Goal: Task Accomplishment & Management: Manage account settings

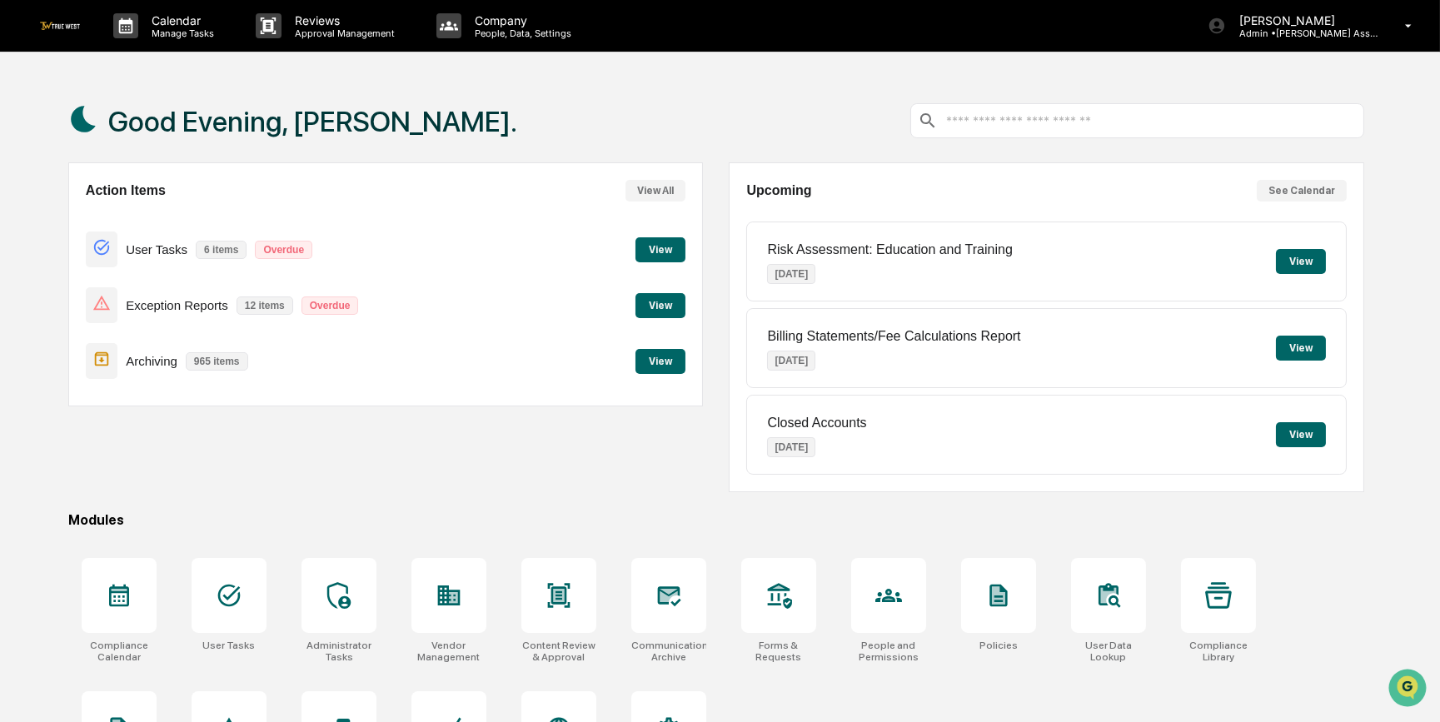
click at [661, 301] on button "View" at bounding box center [661, 305] width 50 height 25
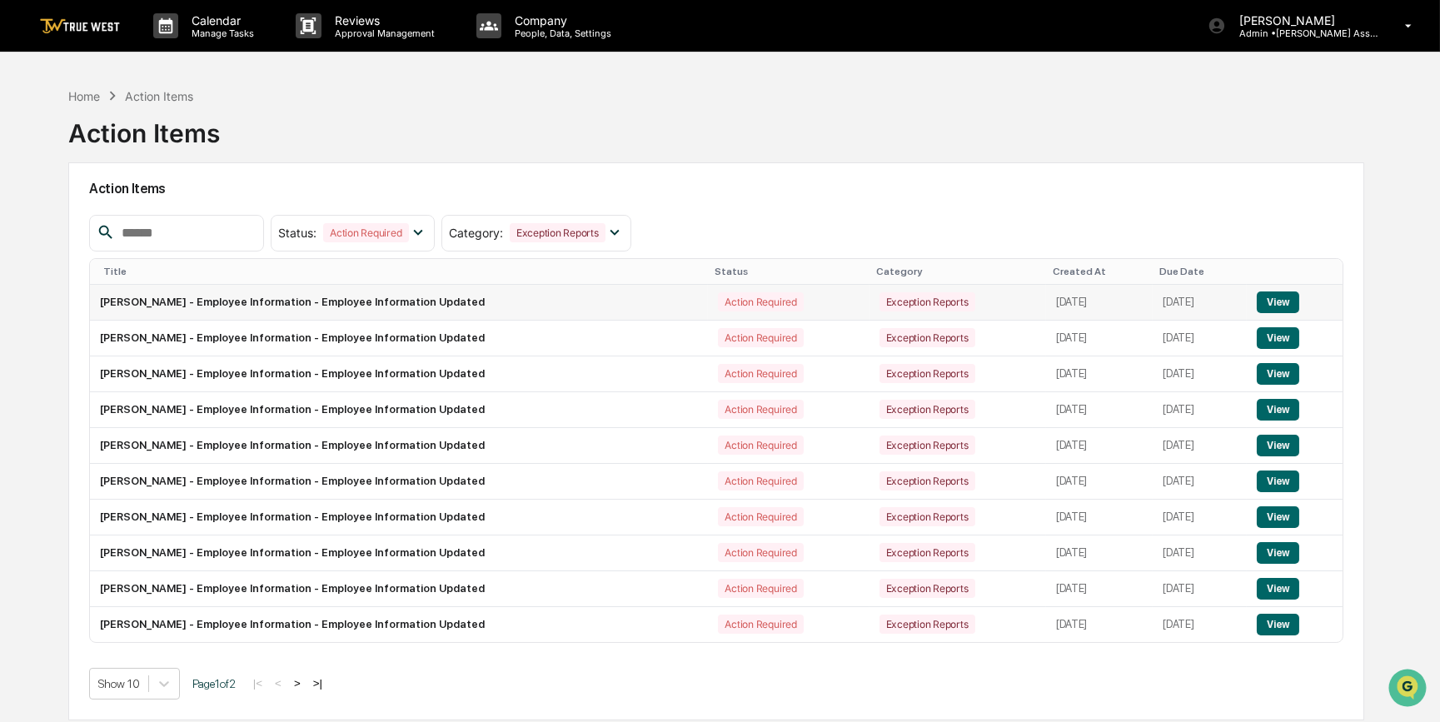
click at [1288, 300] on button "View" at bounding box center [1278, 303] width 42 height 22
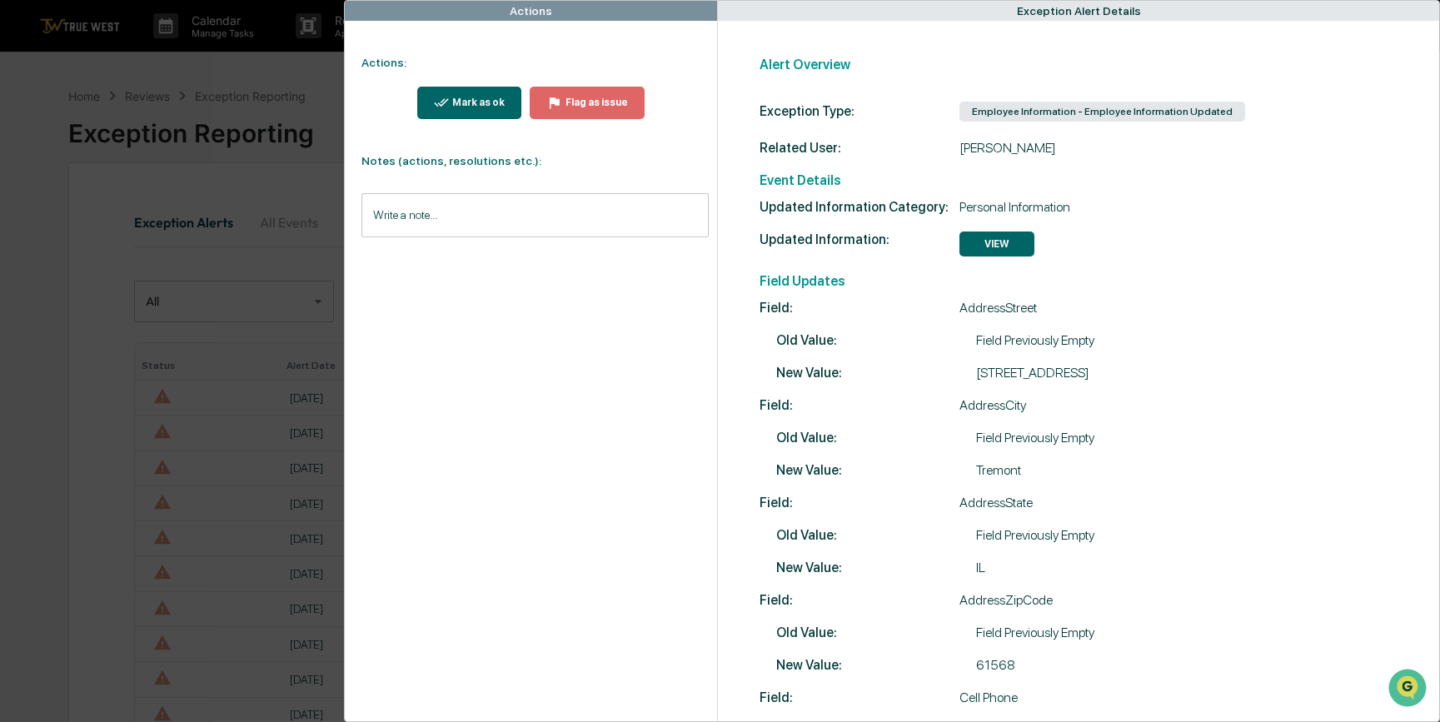
click at [68, 182] on div "Actions Actions: Mark as ok Flag as issue Notes (actions, resolutions etc.): Wr…" at bounding box center [720, 361] width 1440 height 722
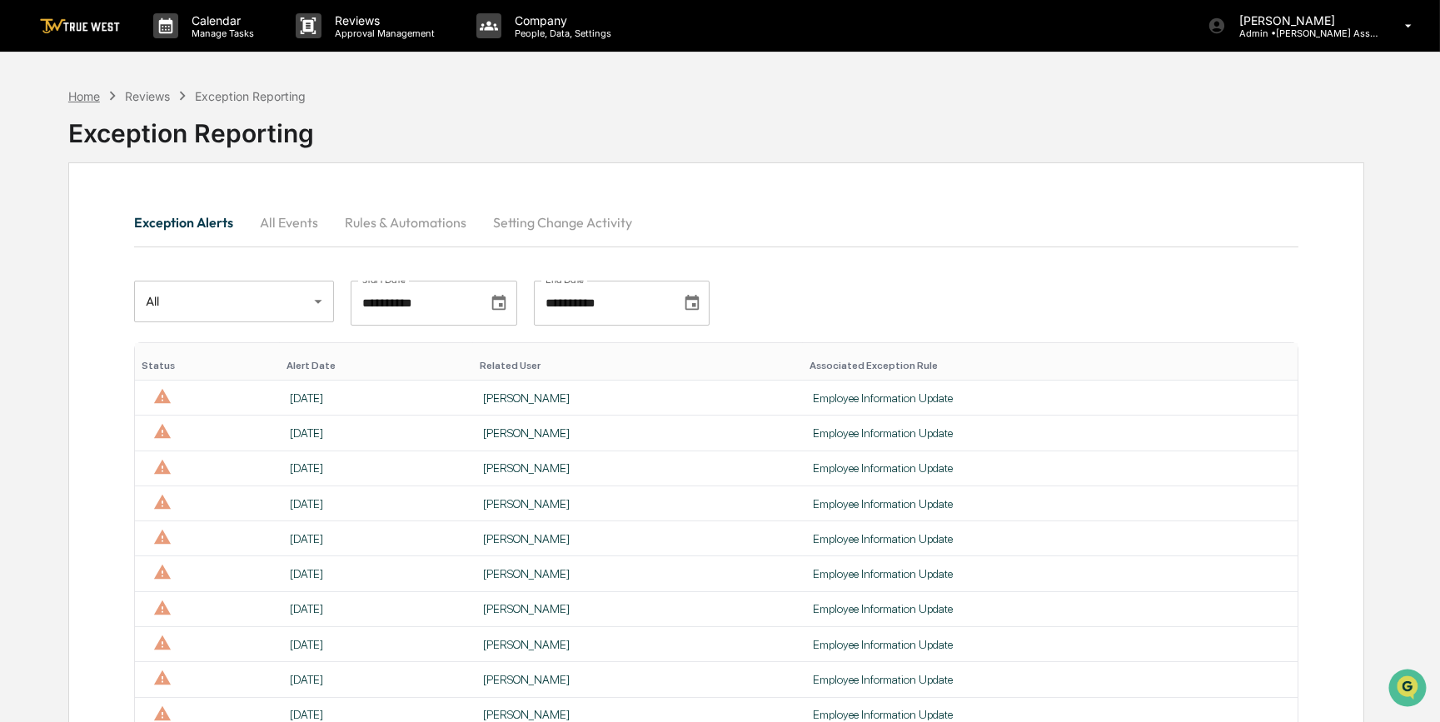
click at [90, 97] on div "Home" at bounding box center [84, 96] width 32 height 14
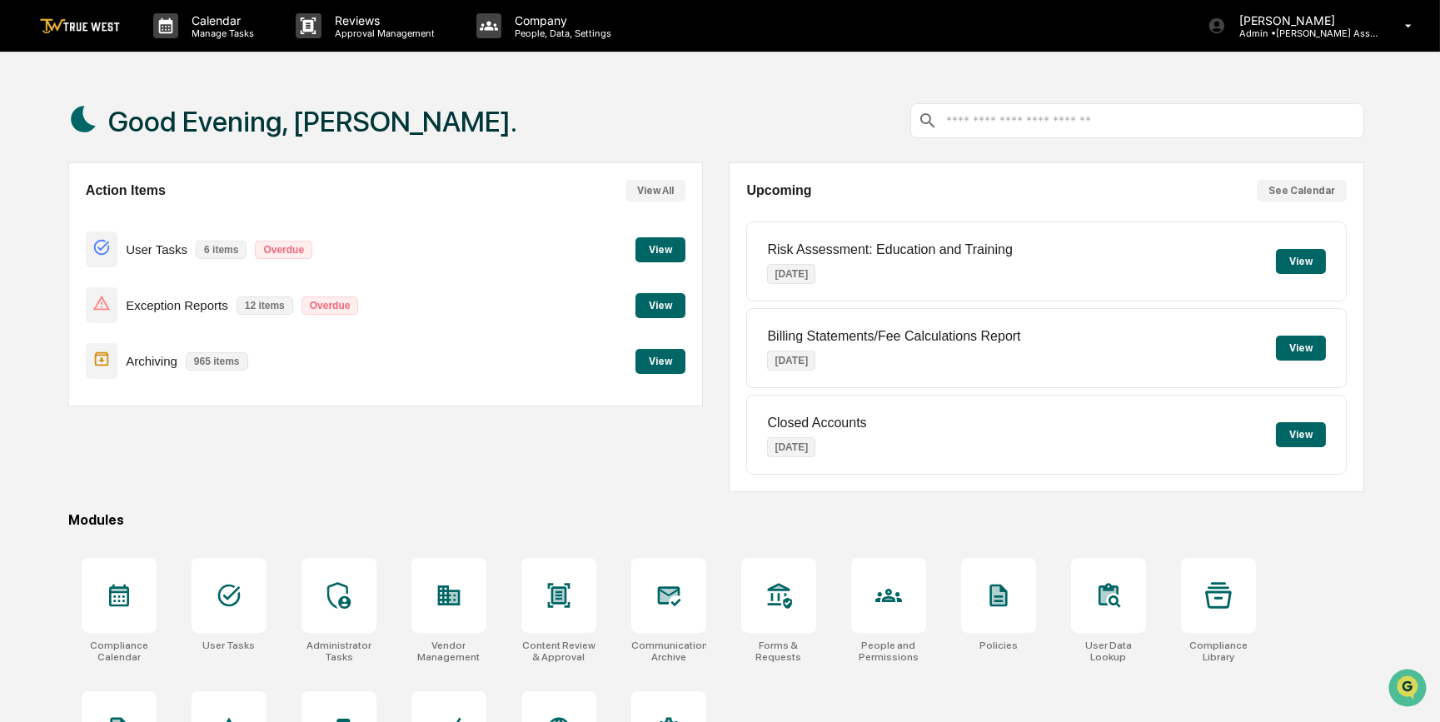
click at [670, 305] on button "View" at bounding box center [661, 305] width 50 height 25
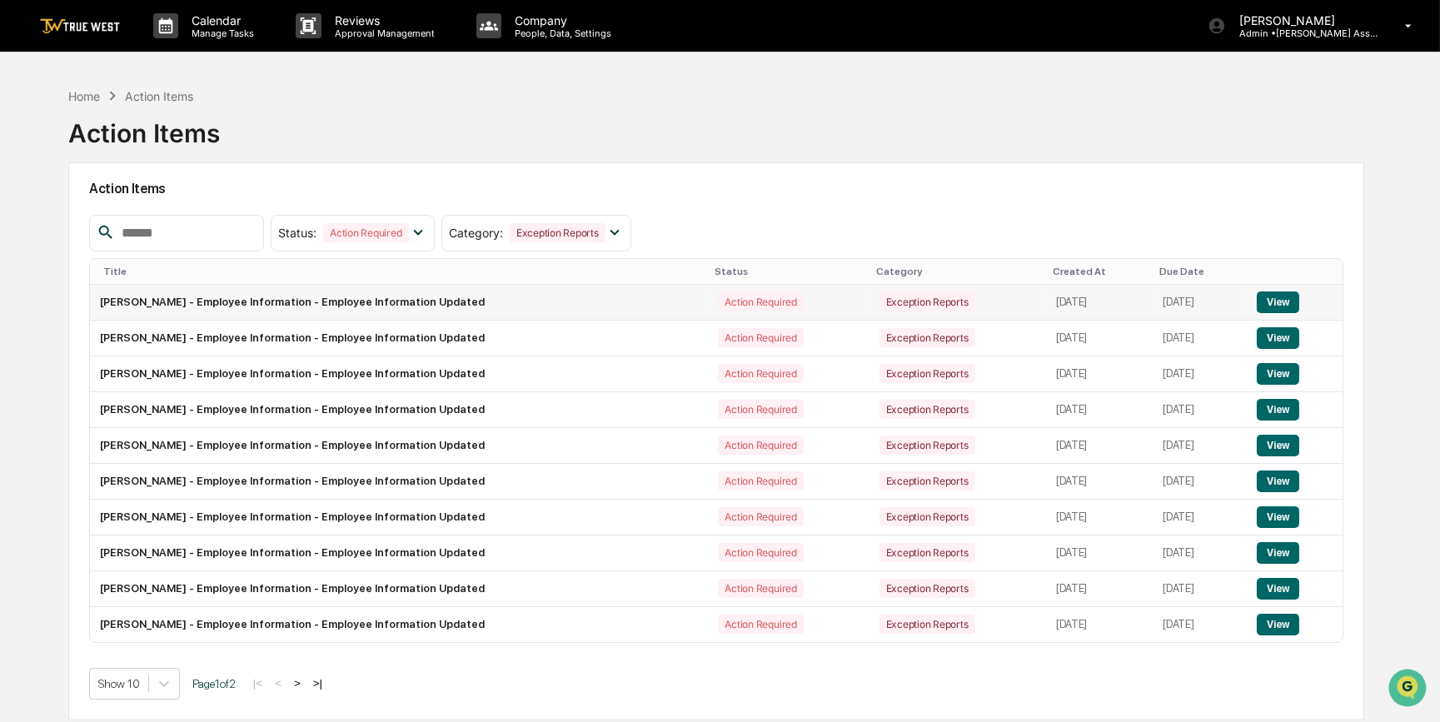
click at [1287, 300] on button "View" at bounding box center [1278, 303] width 42 height 22
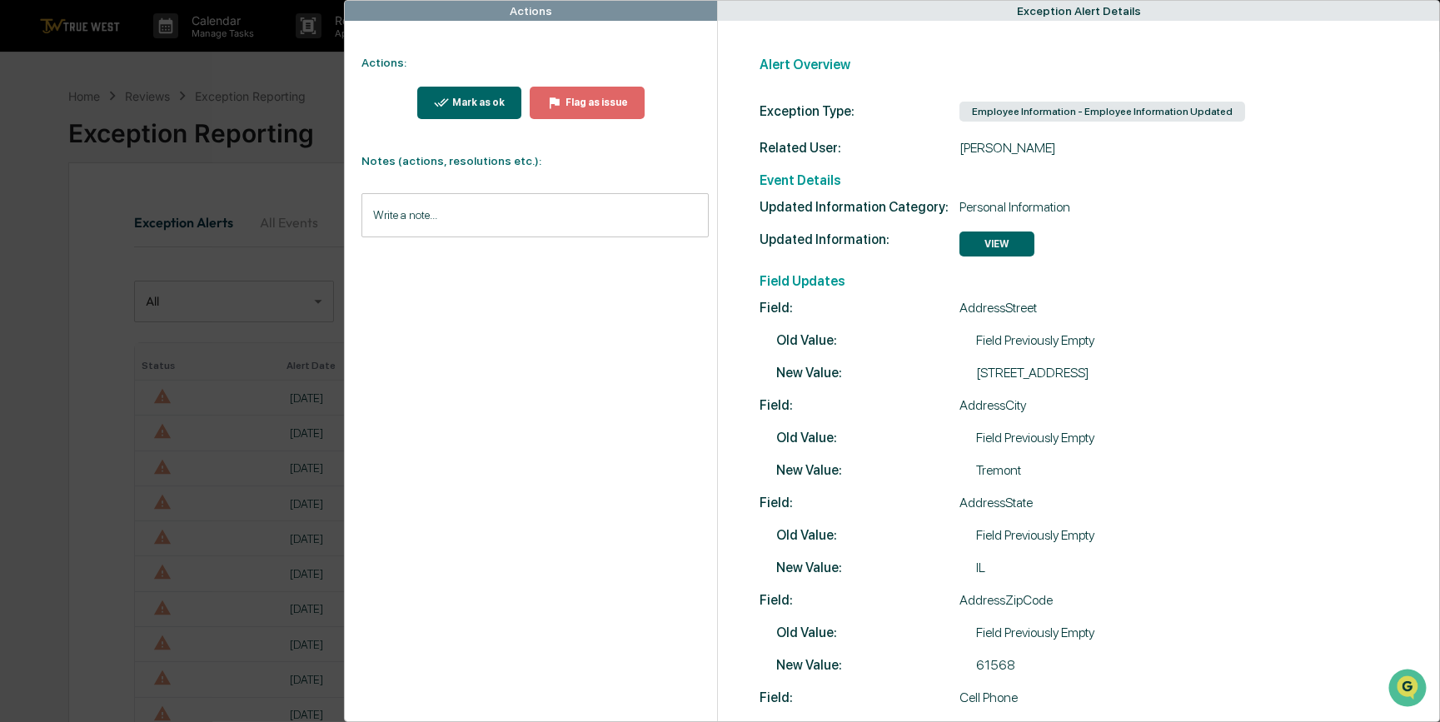
click at [457, 106] on div "Mark as ok" at bounding box center [477, 103] width 56 height 12
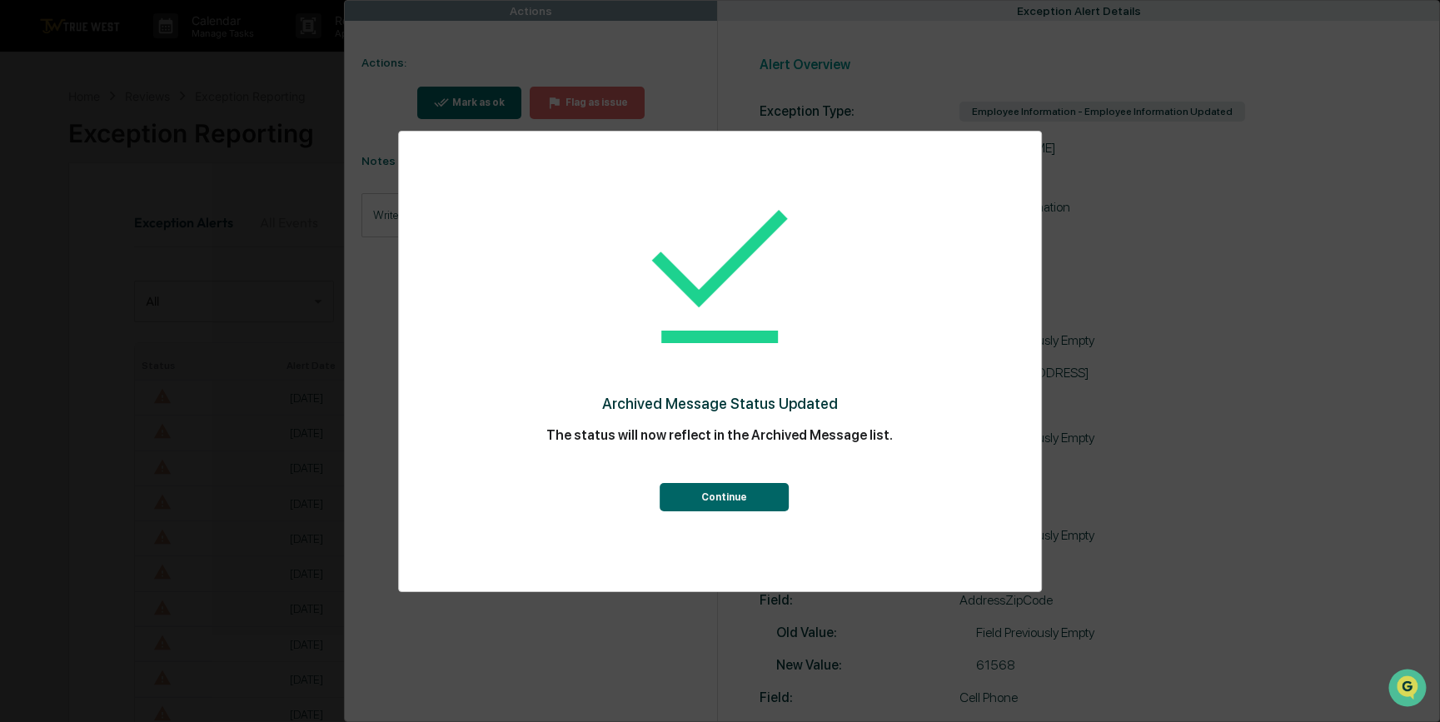
click at [717, 501] on button "Continue" at bounding box center [724, 497] width 129 height 28
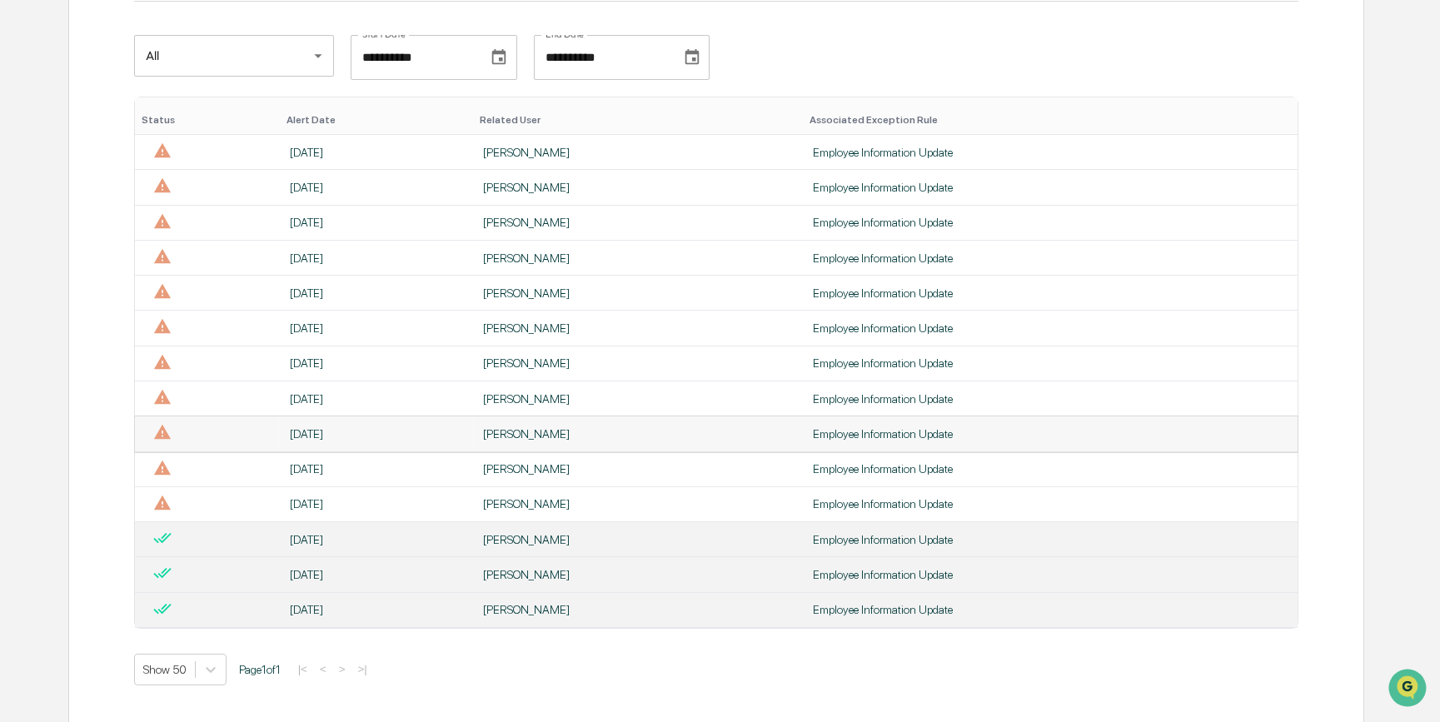
scroll to position [254, 0]
click at [852, 389] on div "Employee Information Update" at bounding box center [1050, 395] width 475 height 13
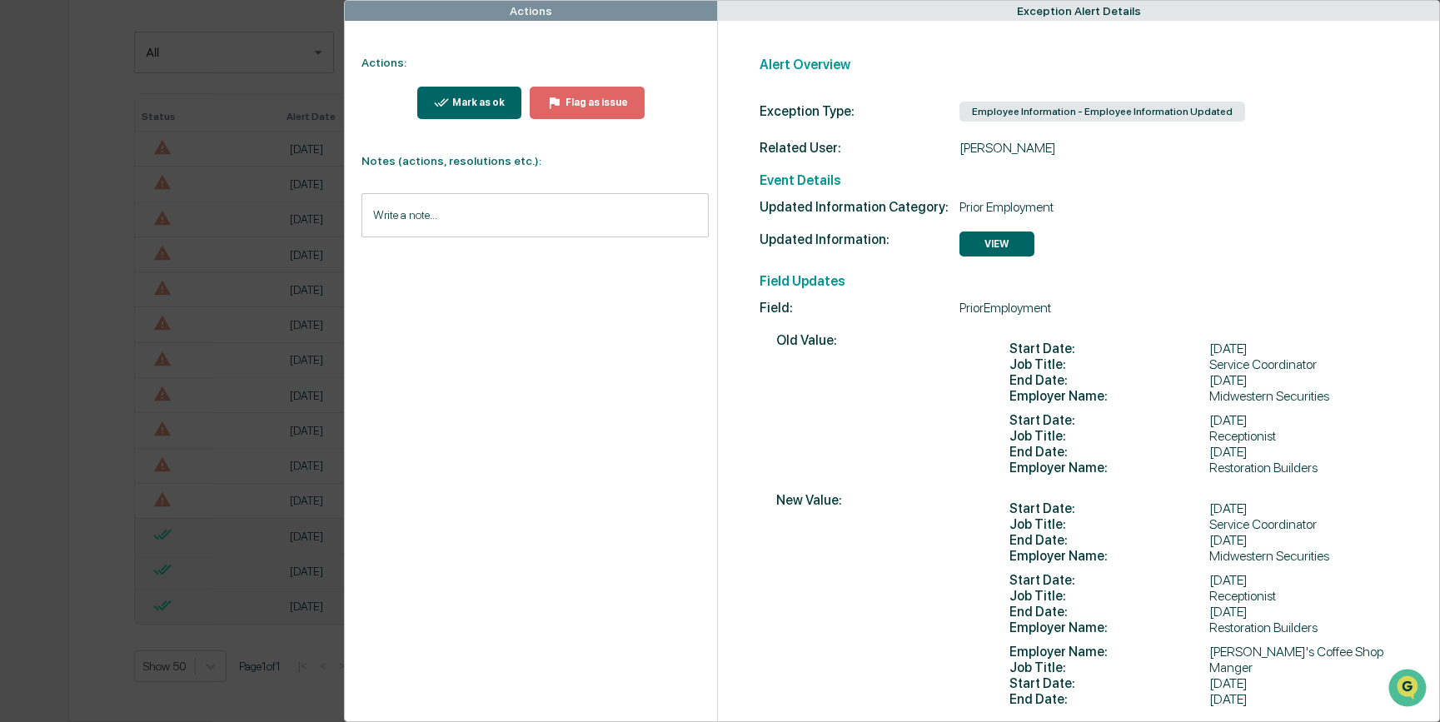
click at [500, 103] on div "Mark as ok" at bounding box center [477, 103] width 56 height 12
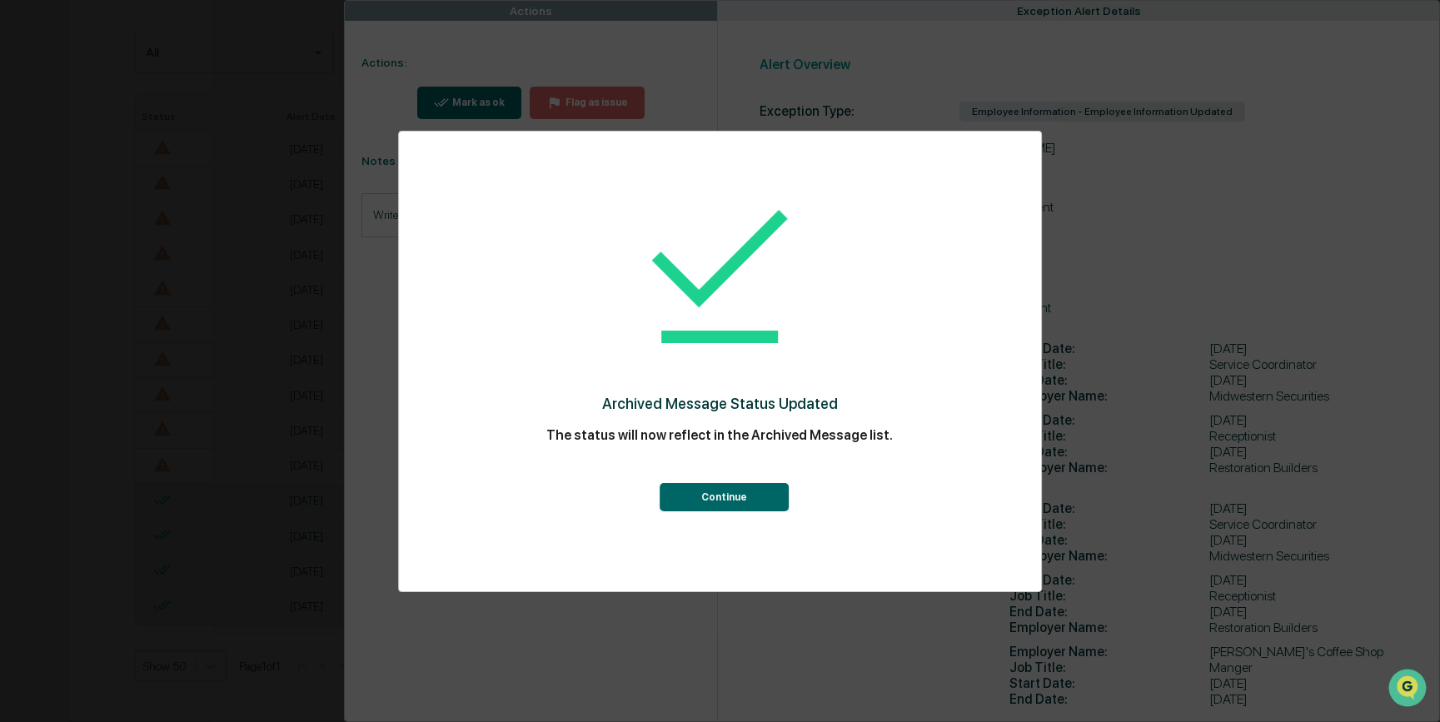
click at [727, 497] on button "Continue" at bounding box center [724, 497] width 129 height 28
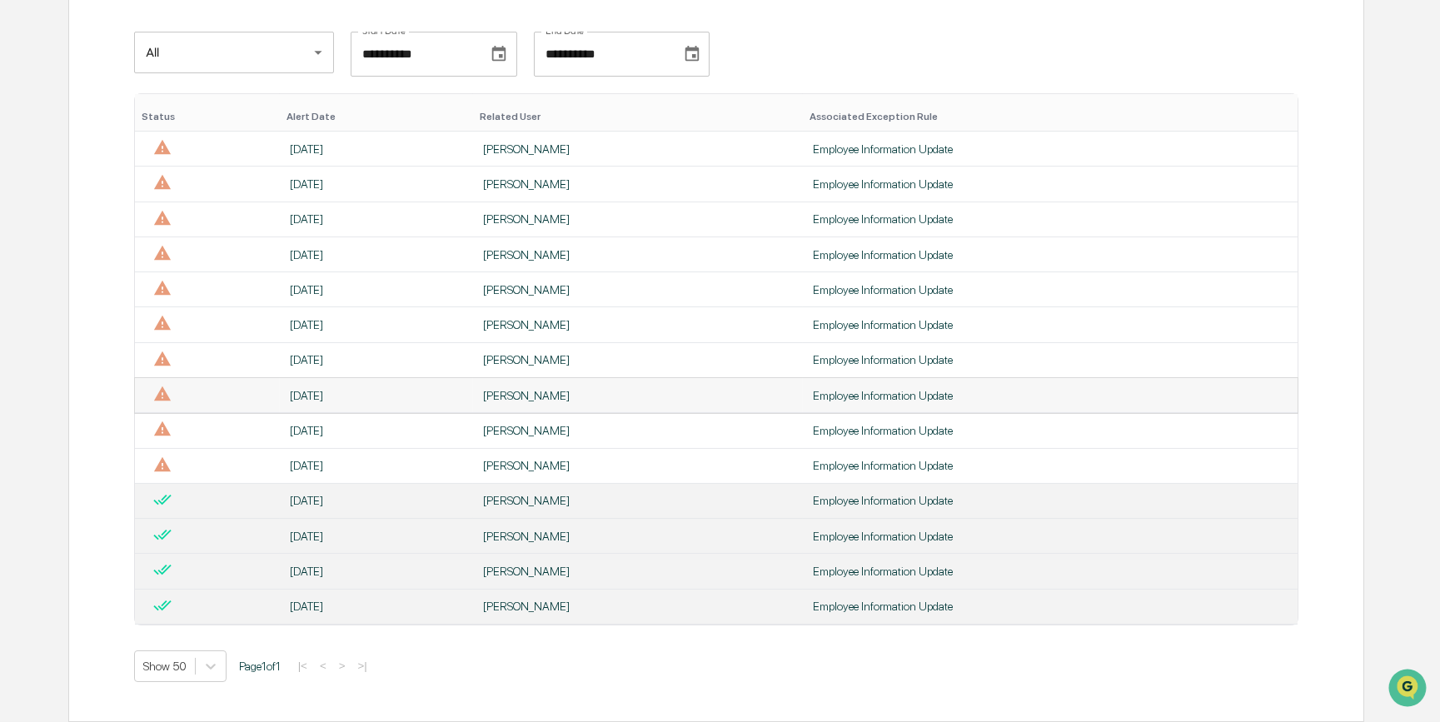
click at [903, 391] on div "Employee Information Update" at bounding box center [1050, 395] width 475 height 13
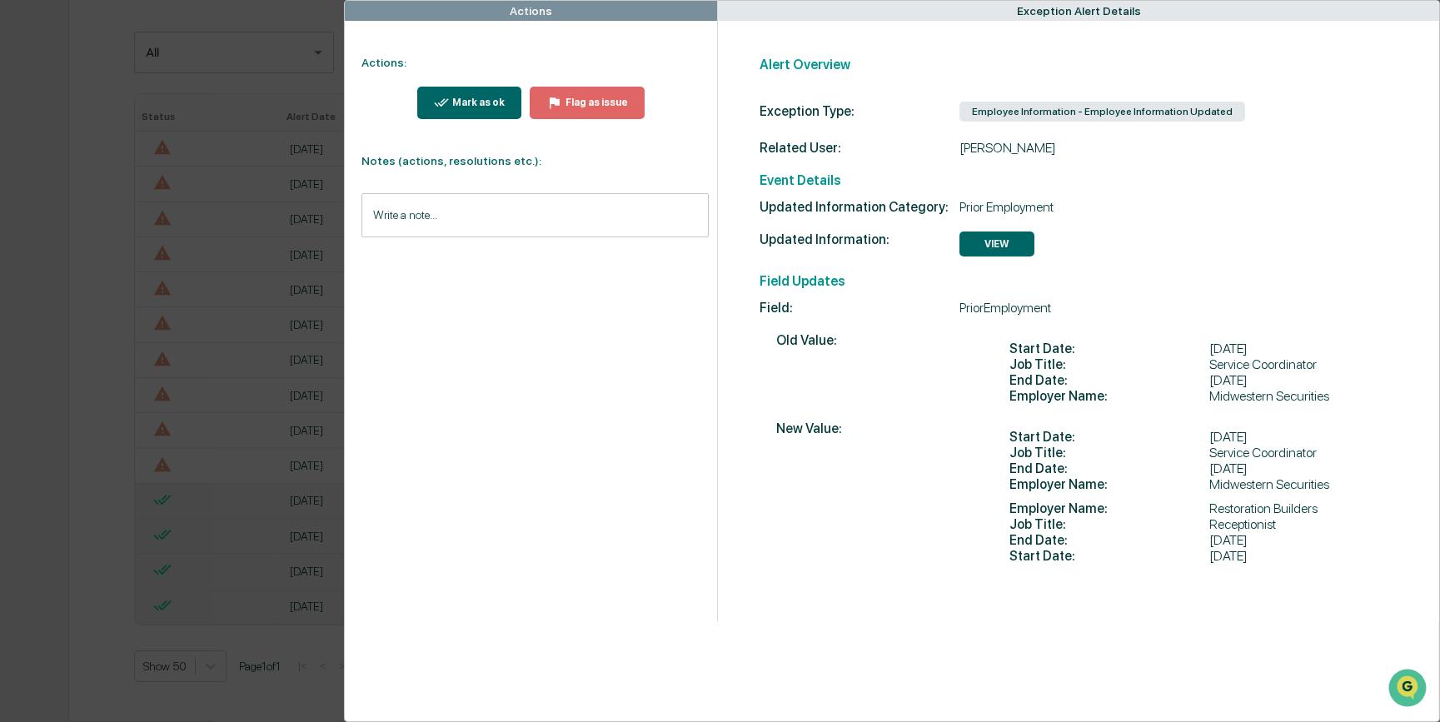
click at [475, 107] on div "Mark as ok" at bounding box center [477, 103] width 56 height 12
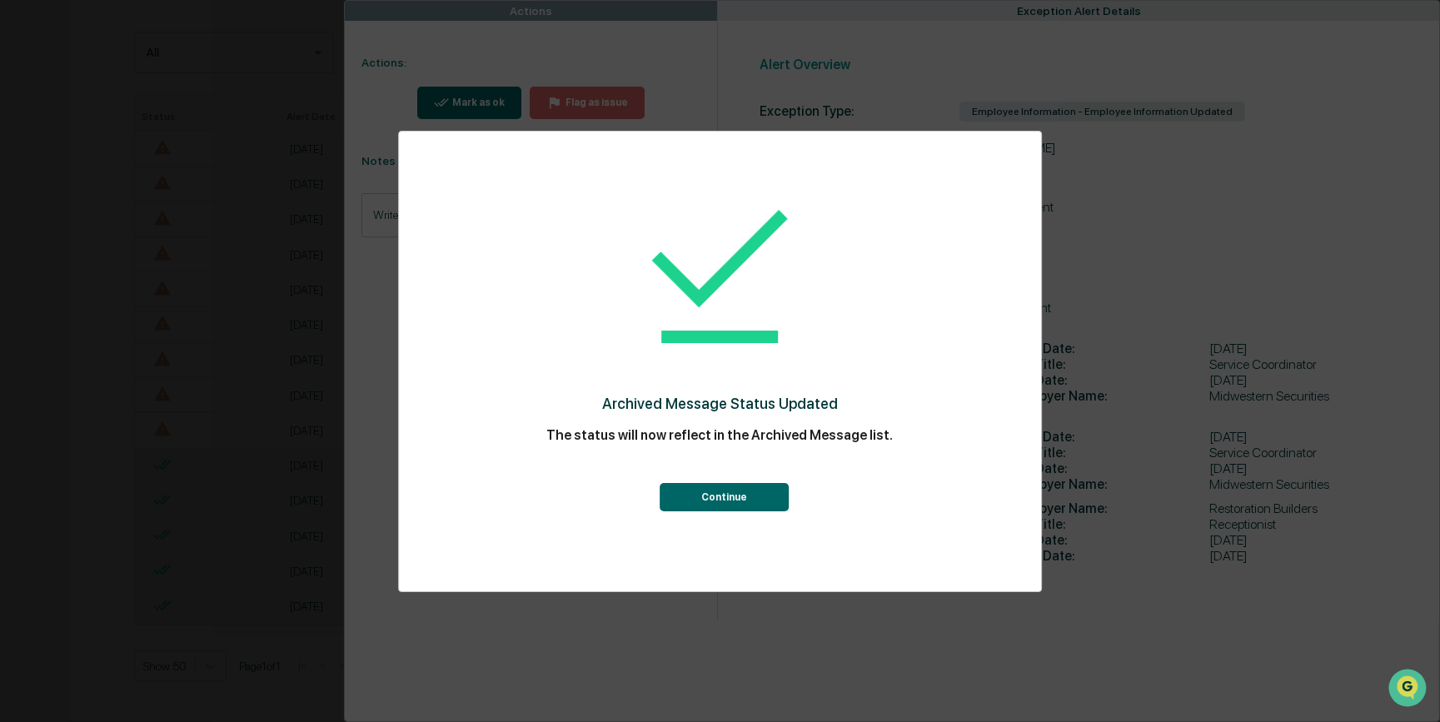
click at [708, 500] on button "Continue" at bounding box center [724, 497] width 129 height 28
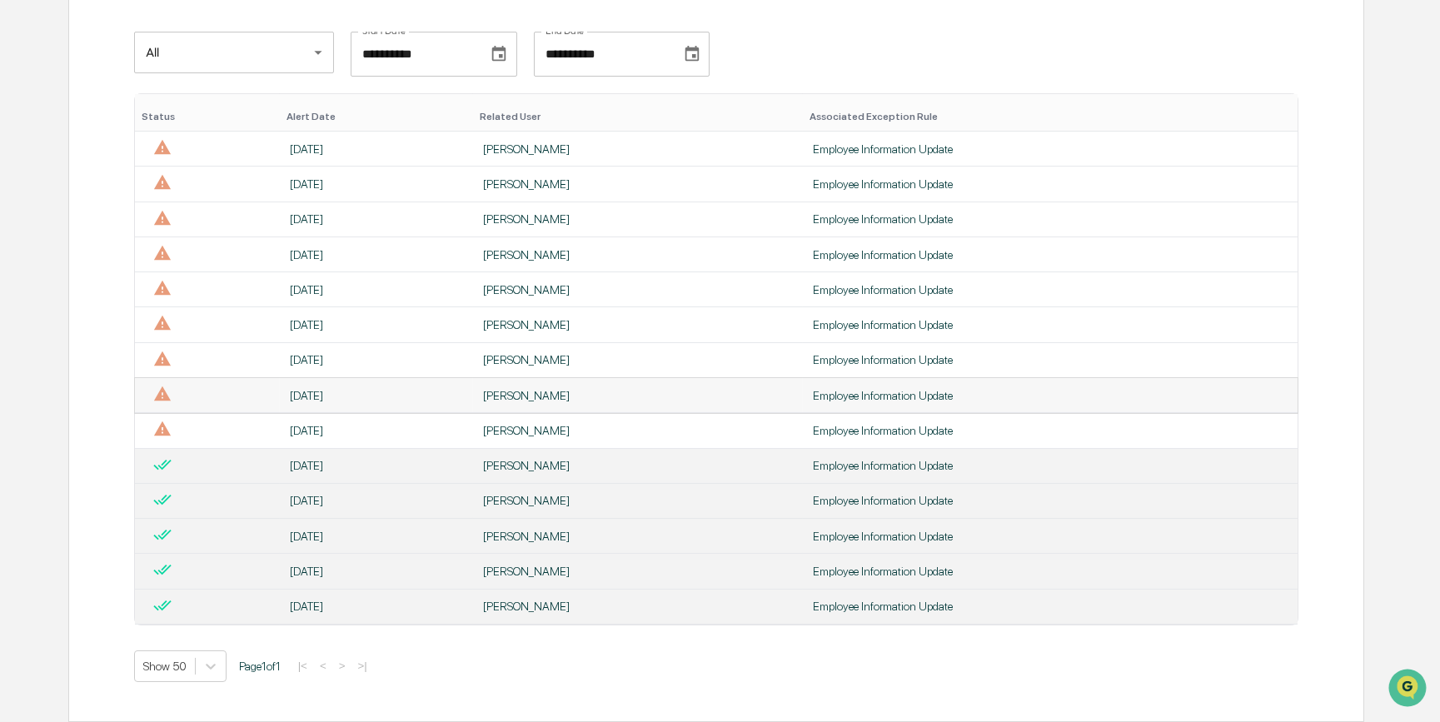
click at [860, 401] on td "Employee Information Update" at bounding box center [1050, 395] width 495 height 35
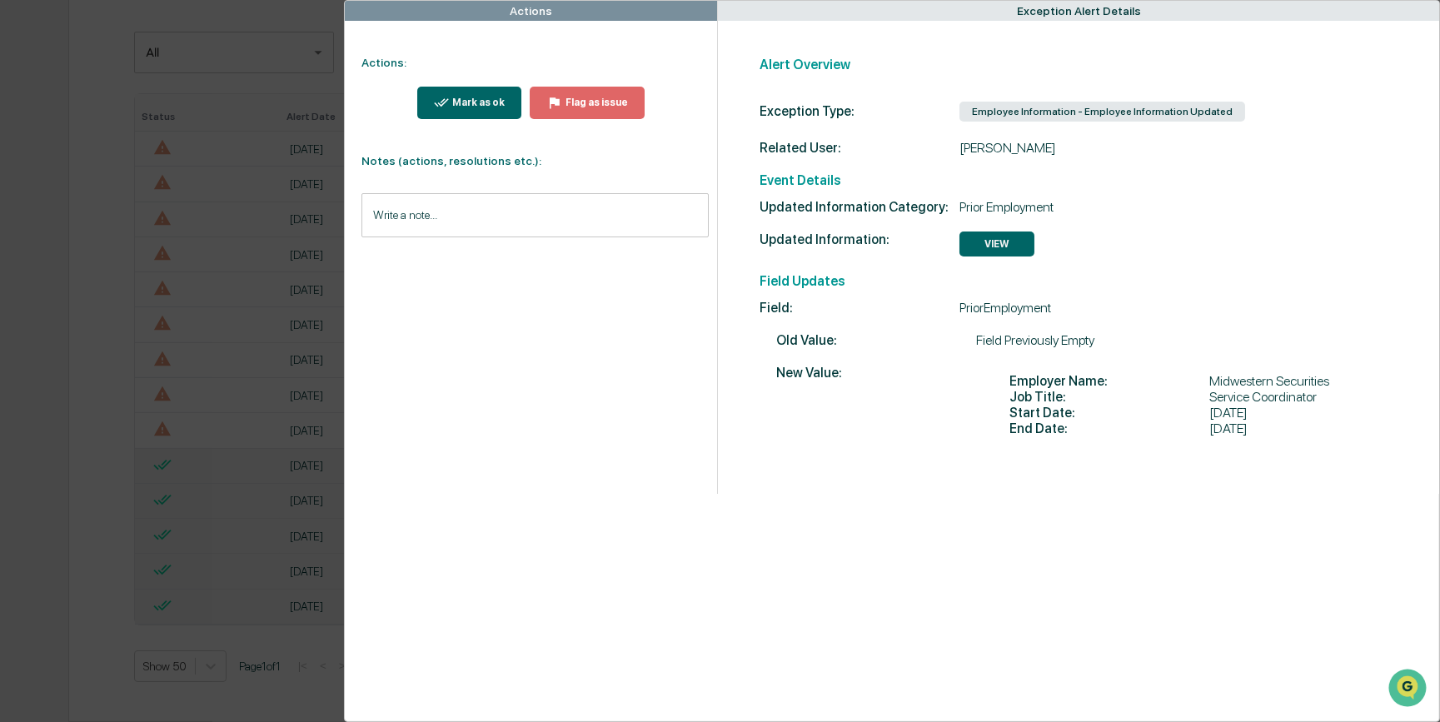
click at [475, 102] on div "Mark as ok" at bounding box center [477, 103] width 56 height 12
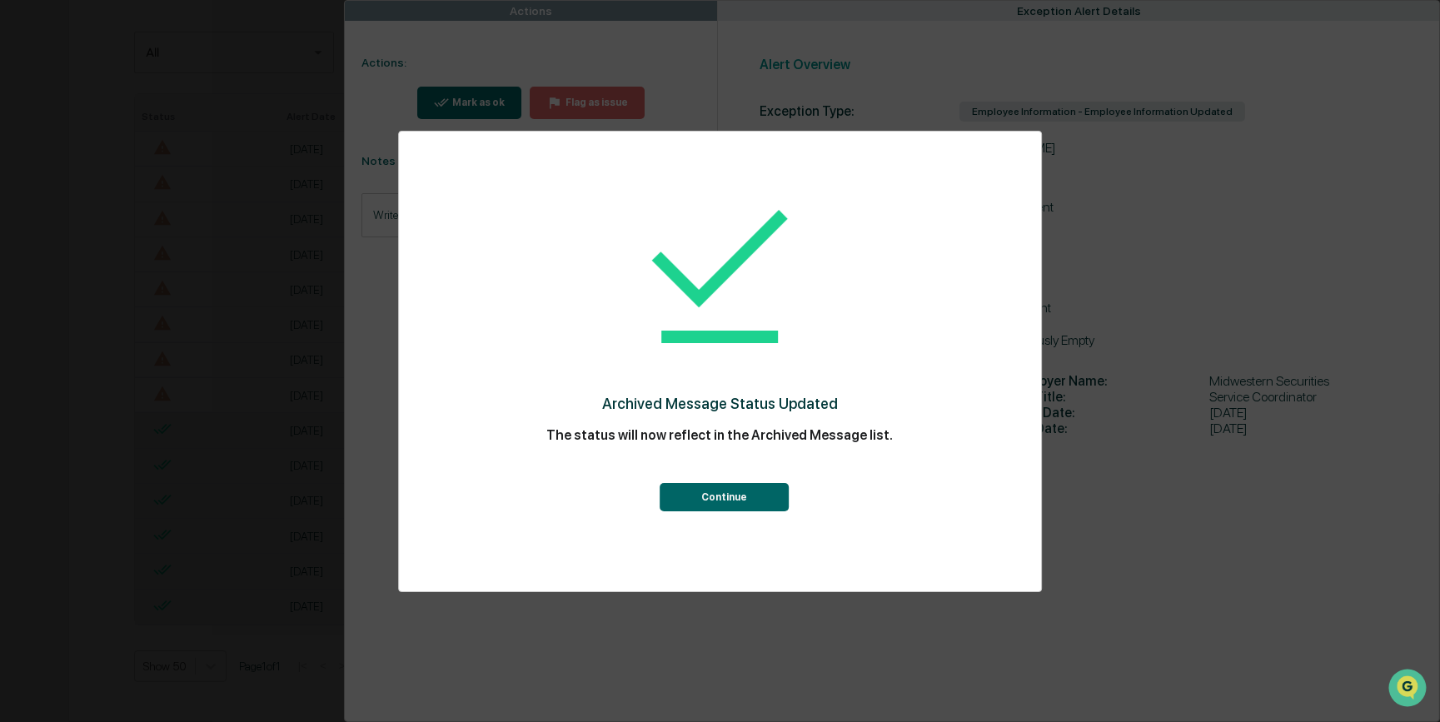
click at [726, 504] on button "Continue" at bounding box center [724, 497] width 129 height 28
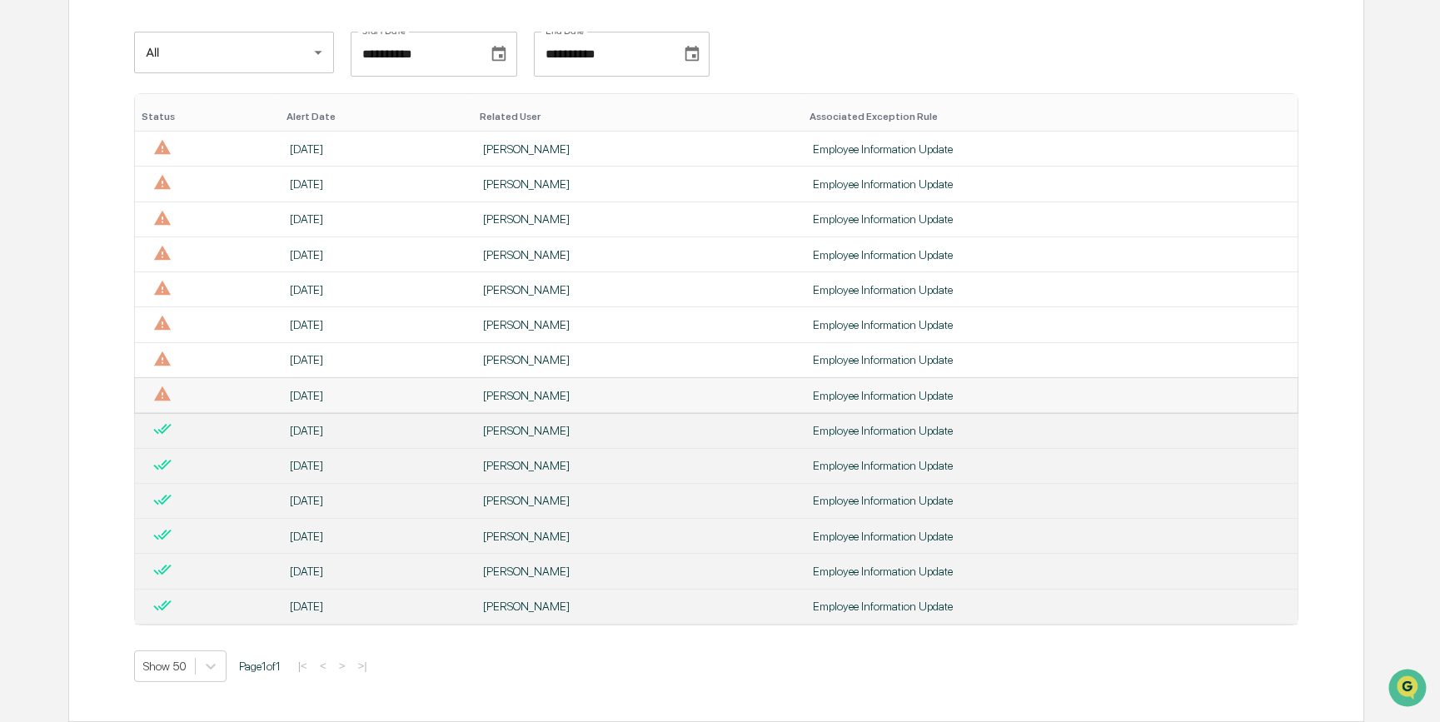
click at [854, 394] on div "Employee Information Update" at bounding box center [1050, 395] width 475 height 13
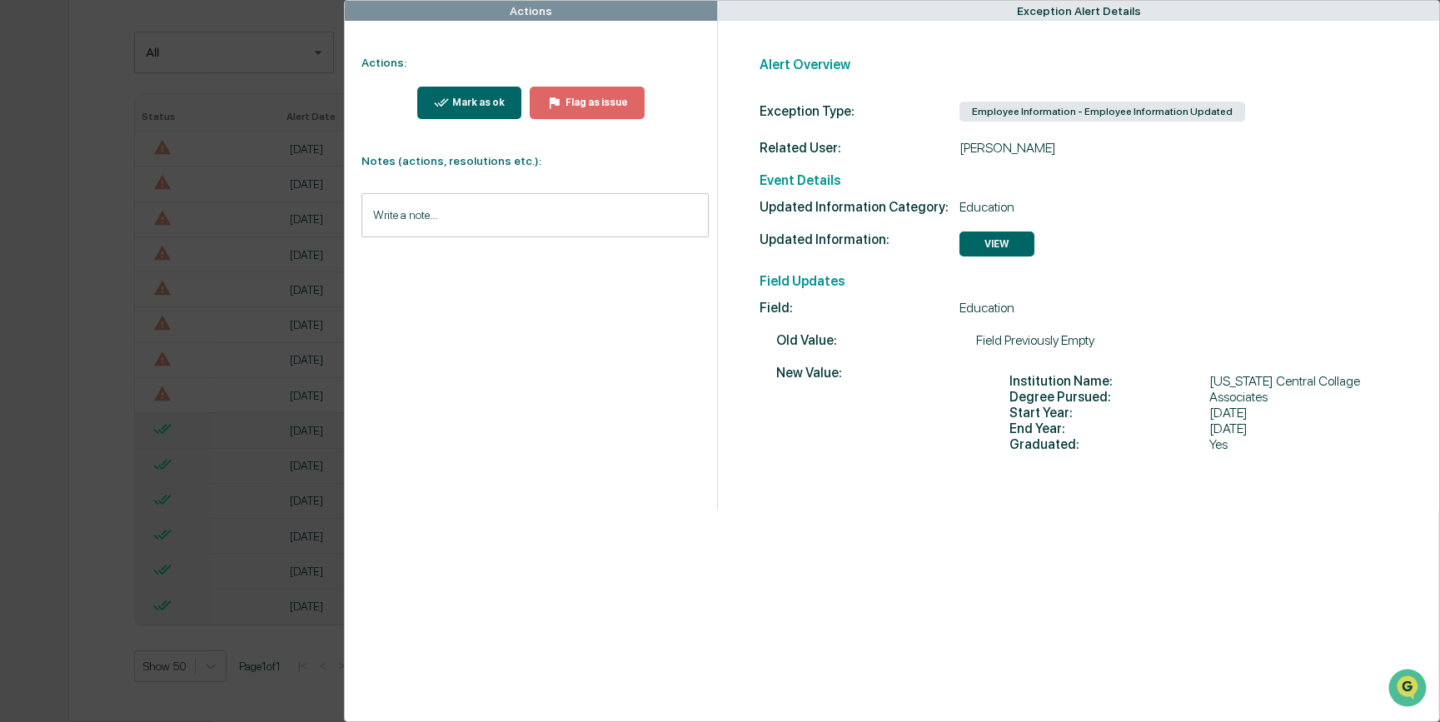
click at [440, 98] on icon "modal" at bounding box center [442, 103] width 16 height 16
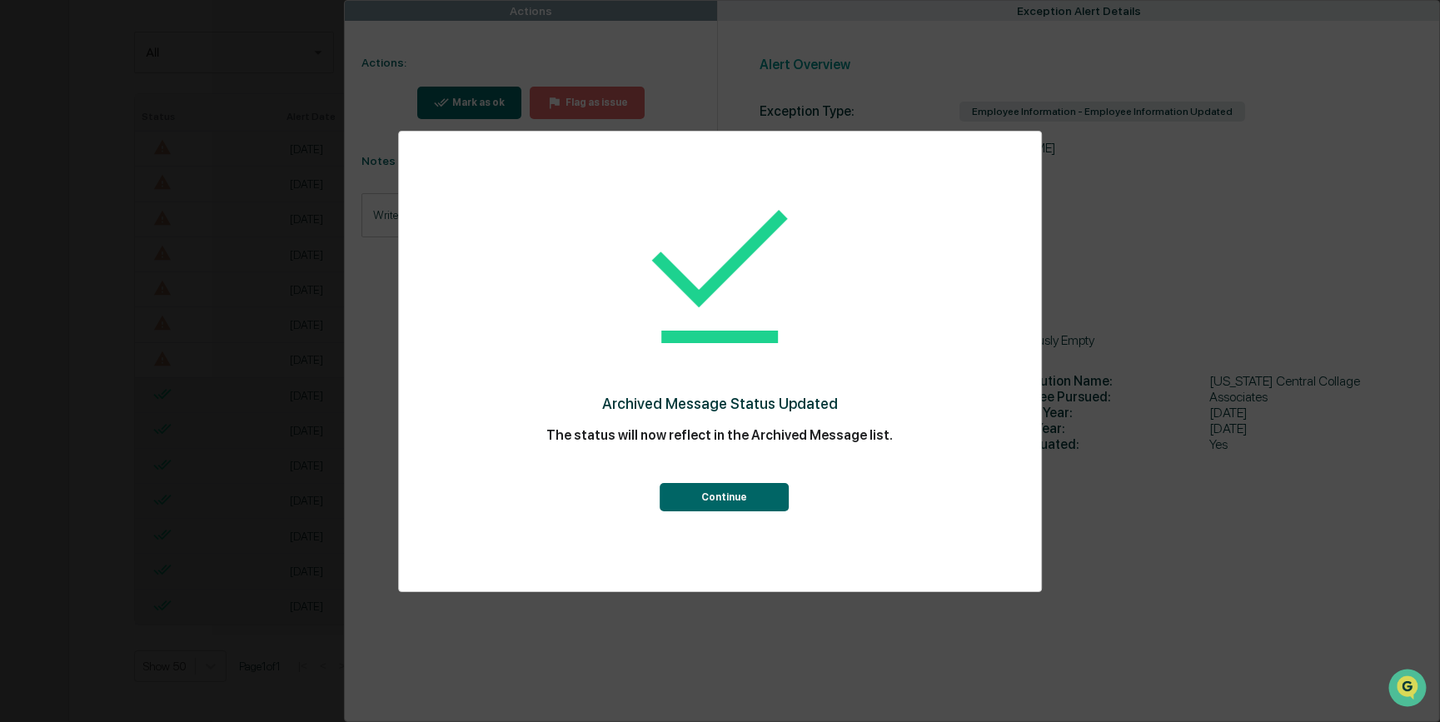
click at [733, 501] on button "Continue" at bounding box center [724, 497] width 129 height 28
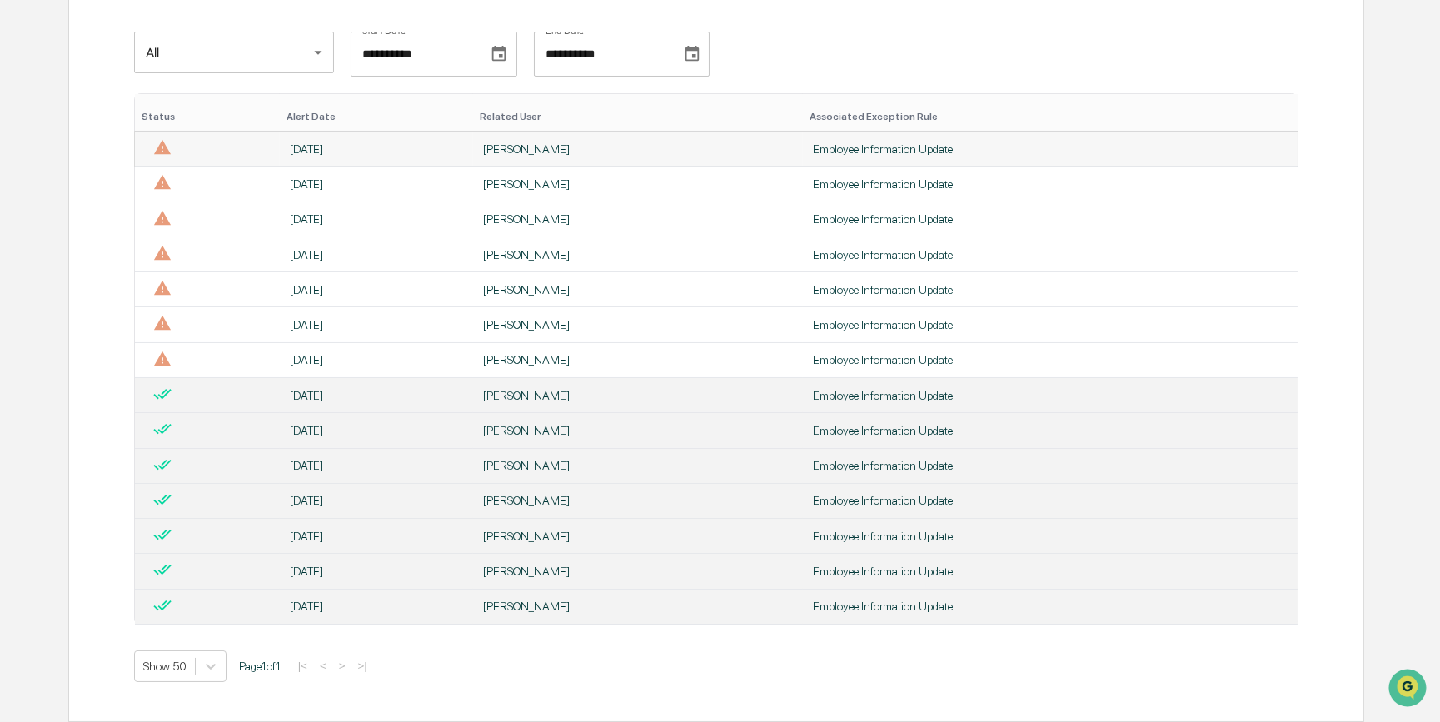
click at [887, 150] on div "Employee Information Update" at bounding box center [1050, 148] width 475 height 13
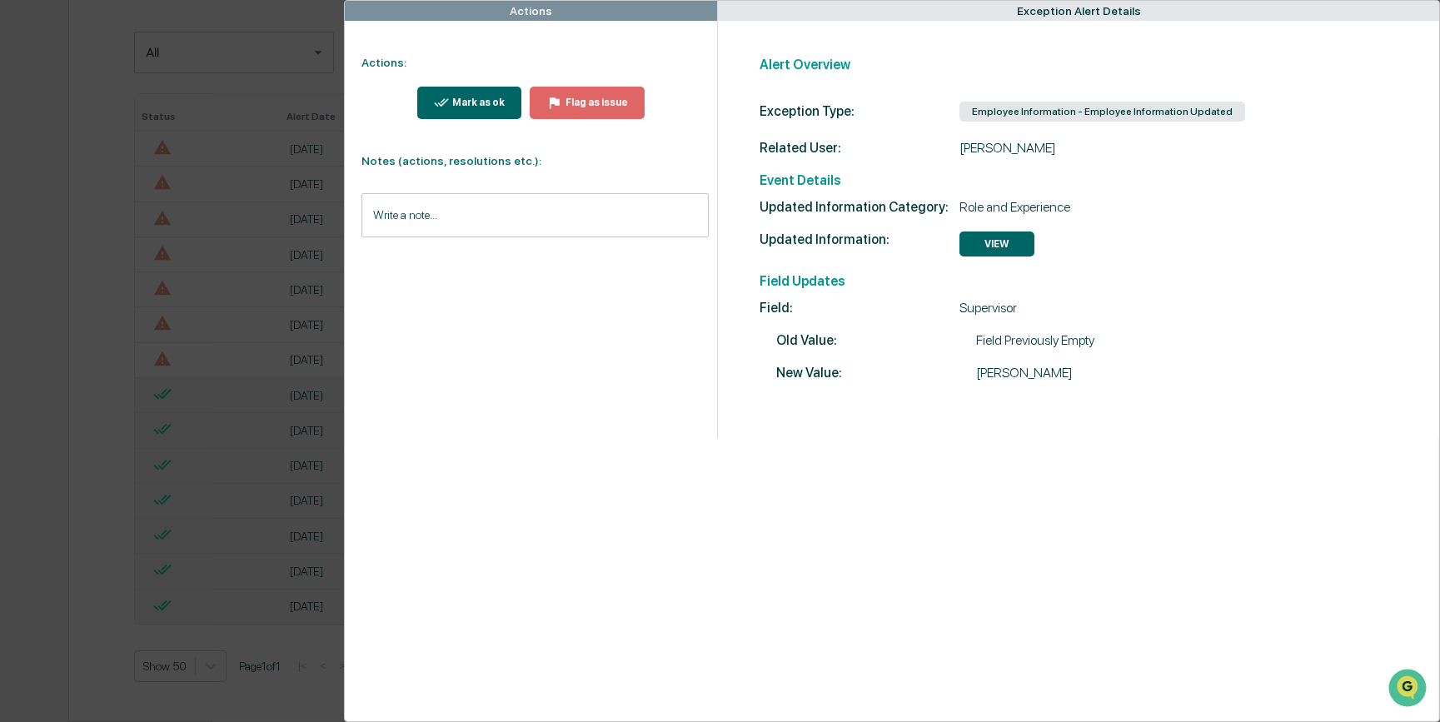
click at [484, 106] on div "Mark as ok" at bounding box center [477, 103] width 56 height 12
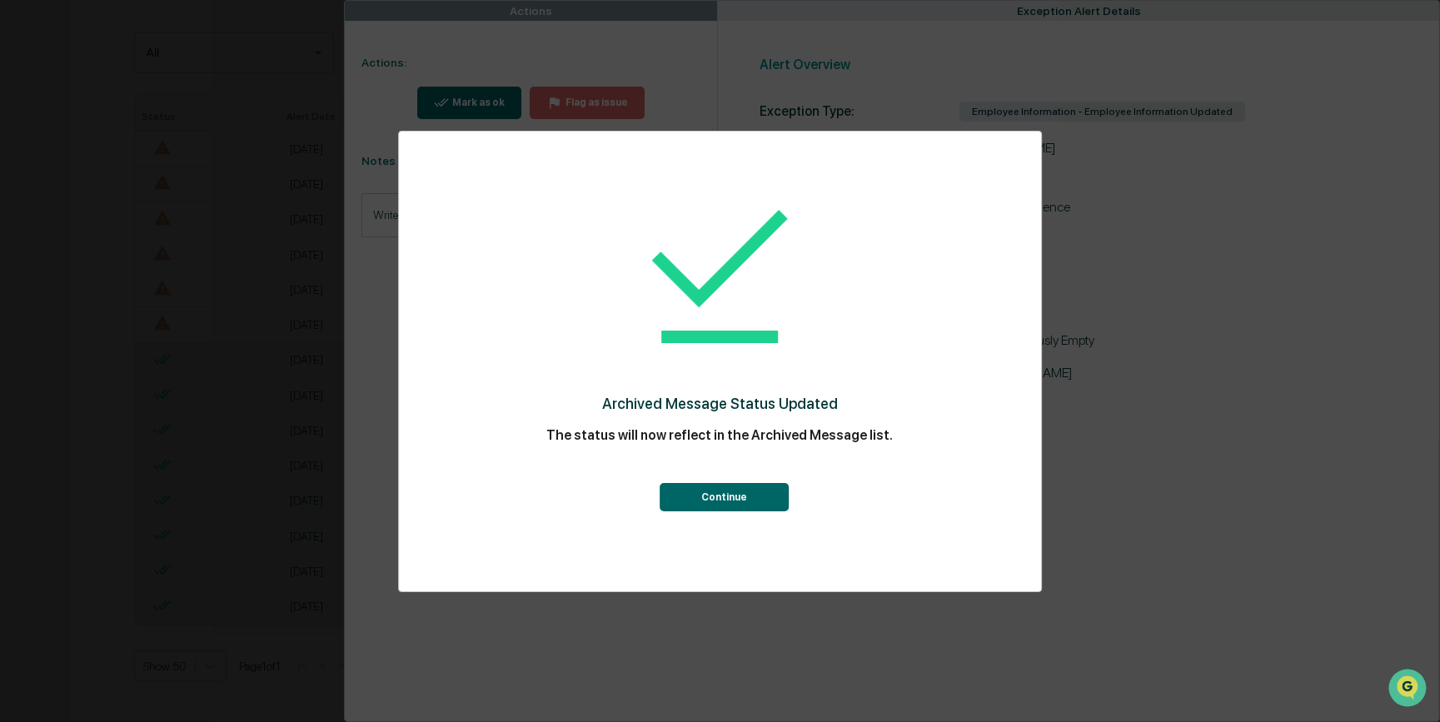
click at [719, 501] on button "Continue" at bounding box center [724, 497] width 129 height 28
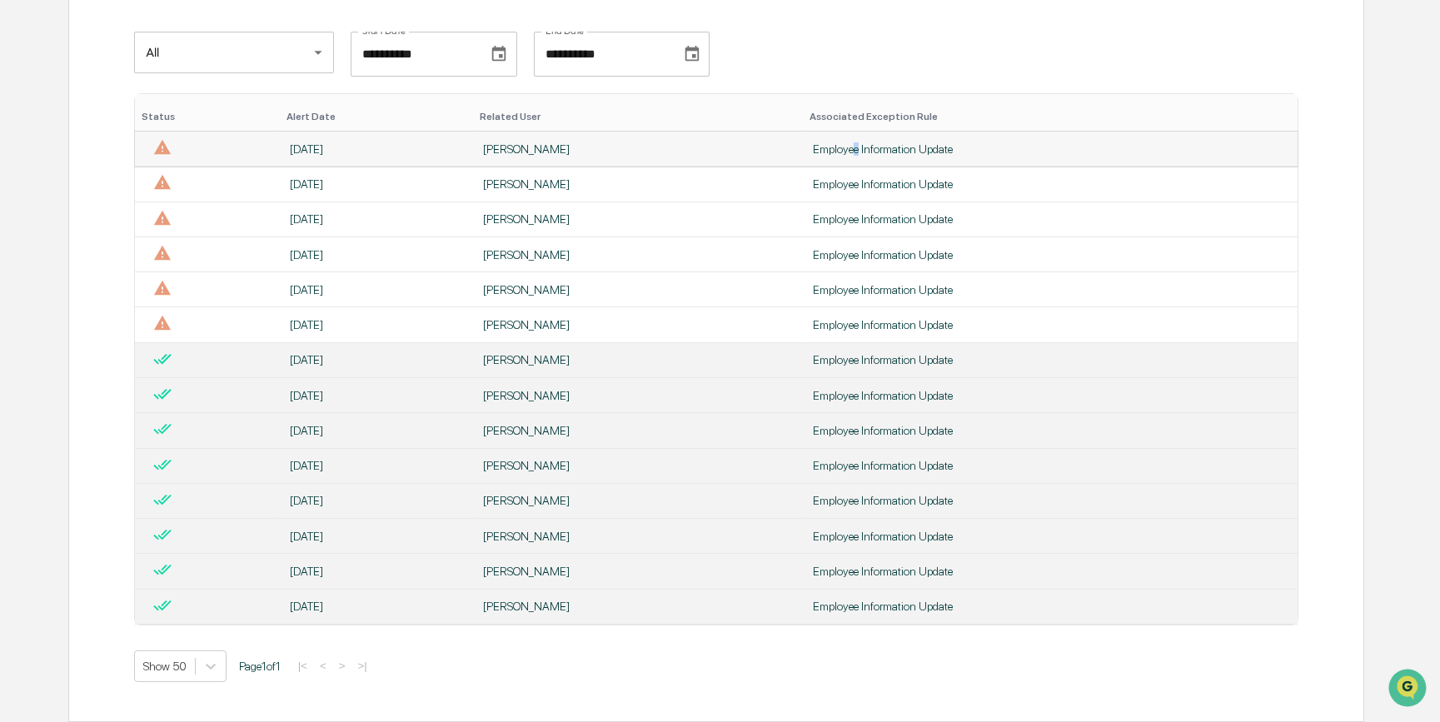
click at [858, 145] on div "Employee Information Update" at bounding box center [1050, 148] width 475 height 13
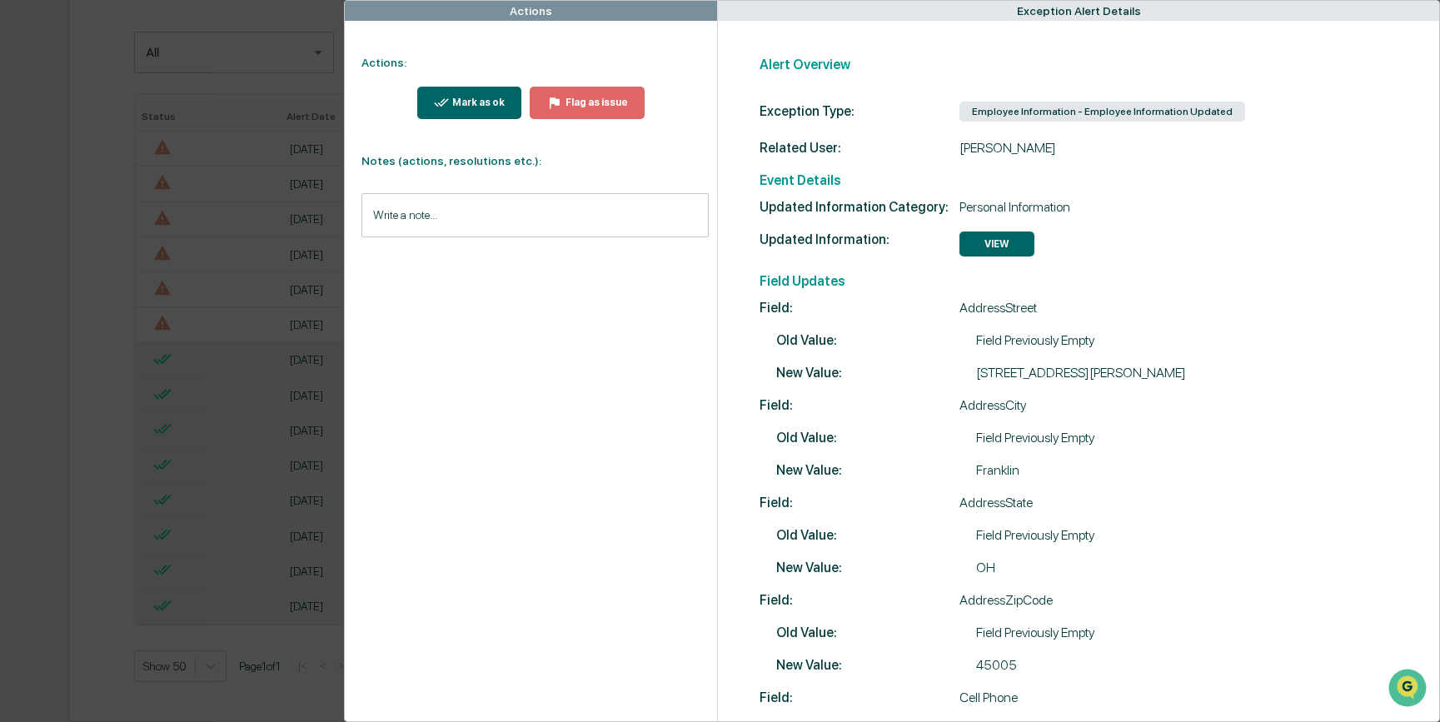
click at [480, 101] on div "Mark as ok" at bounding box center [477, 103] width 56 height 12
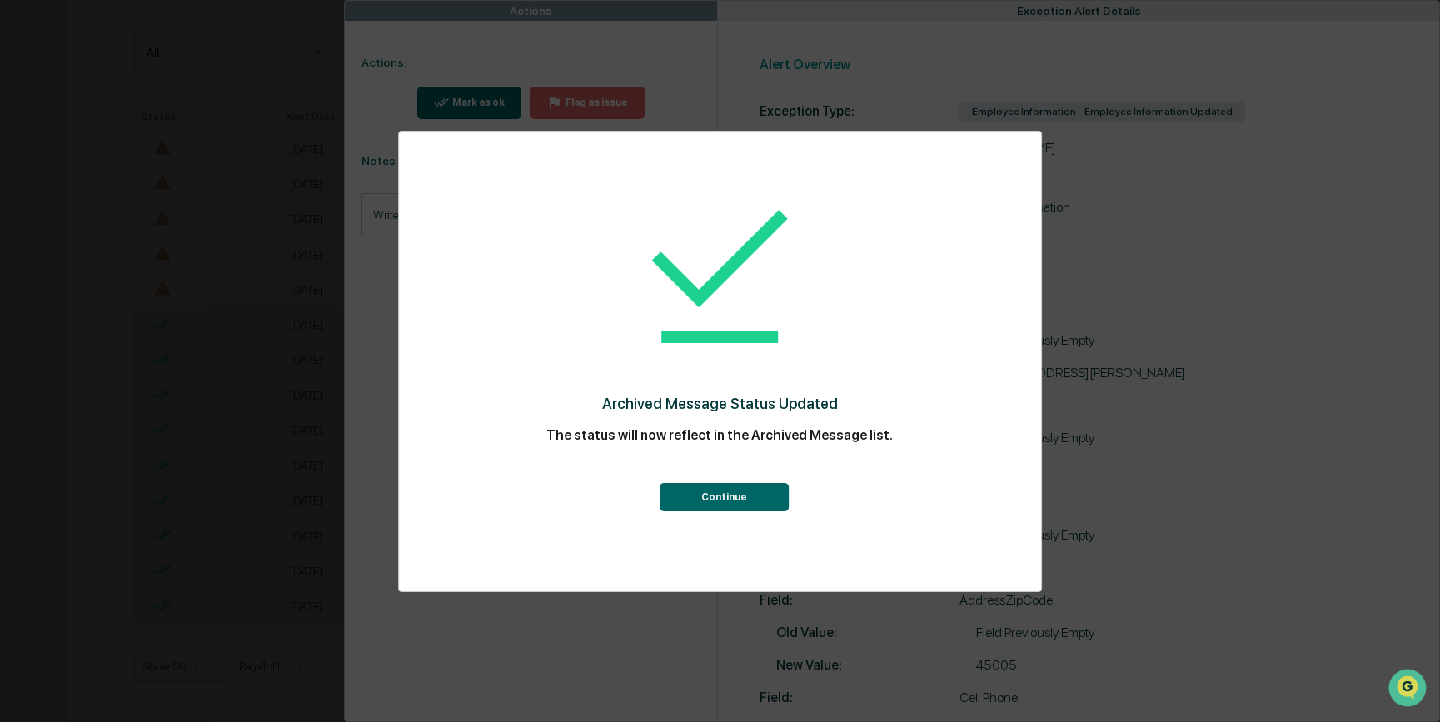
click at [710, 500] on button "Continue" at bounding box center [724, 497] width 129 height 28
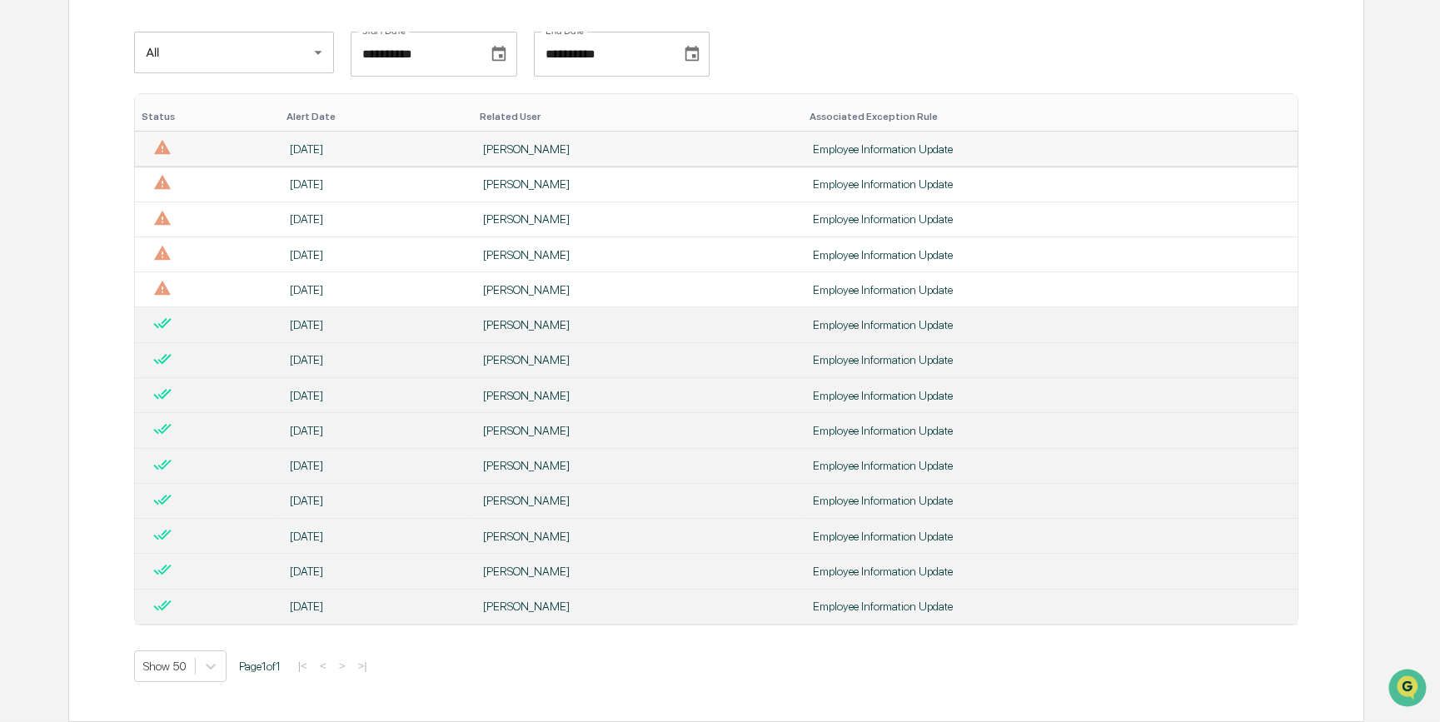
click at [838, 142] on div "Employee Information Update" at bounding box center [1050, 148] width 475 height 13
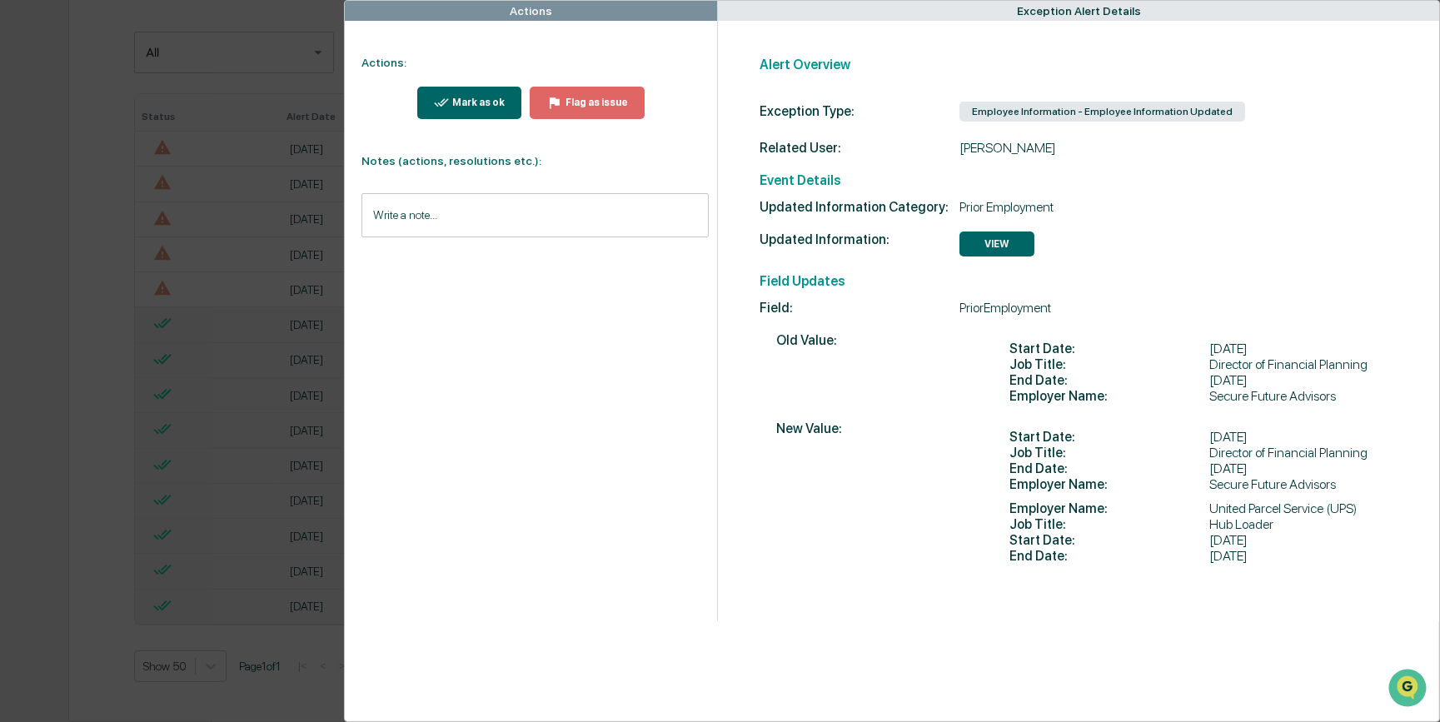
click at [476, 101] on div "Mark as ok" at bounding box center [477, 103] width 56 height 12
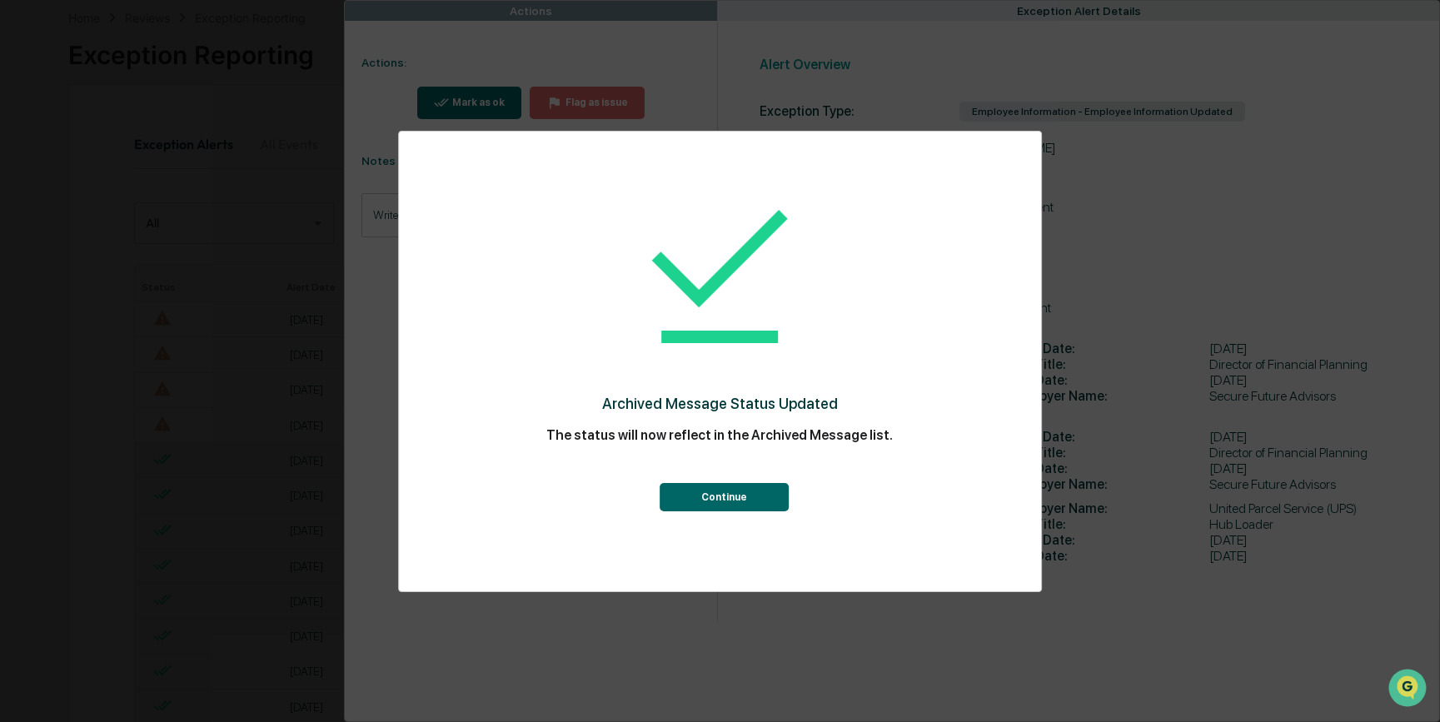
scroll to position [254, 0]
click at [730, 500] on button "Continue" at bounding box center [724, 497] width 129 height 28
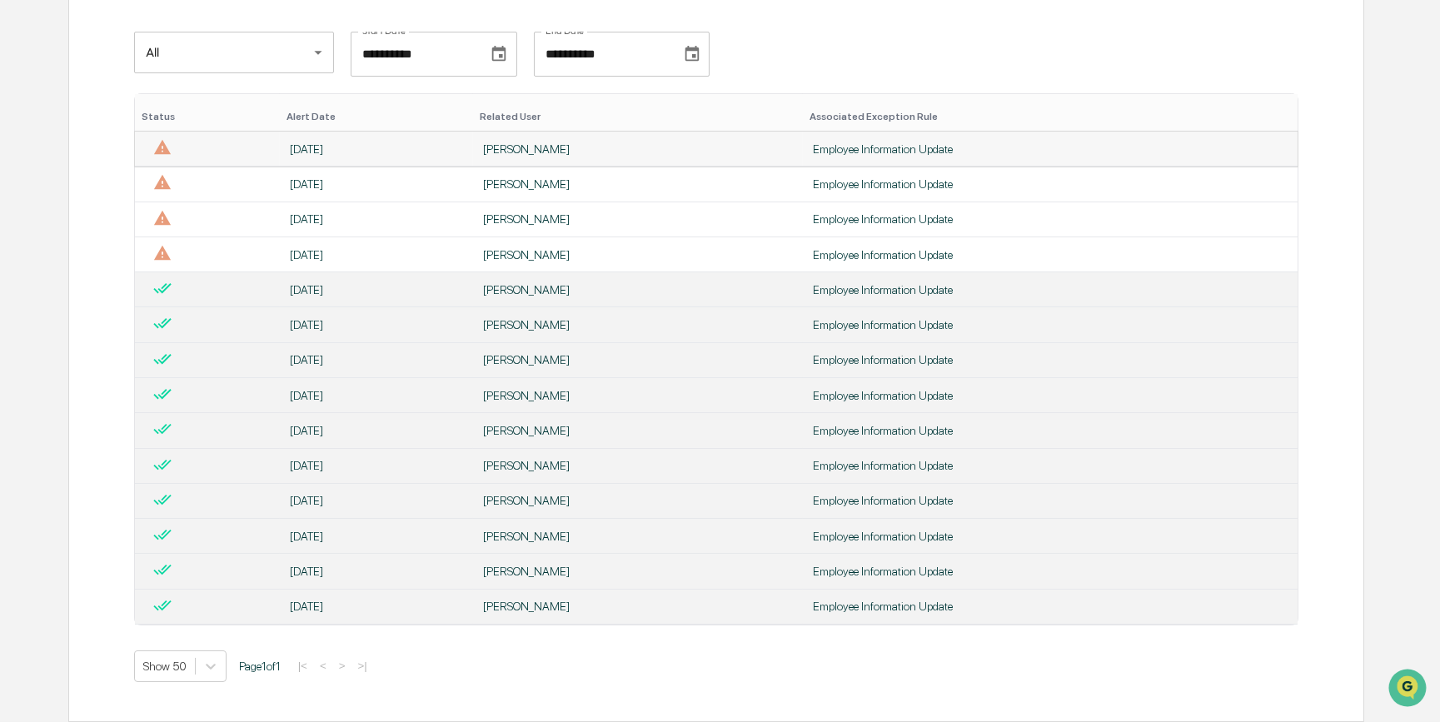
click at [890, 142] on div "Employee Information Update" at bounding box center [1050, 148] width 475 height 13
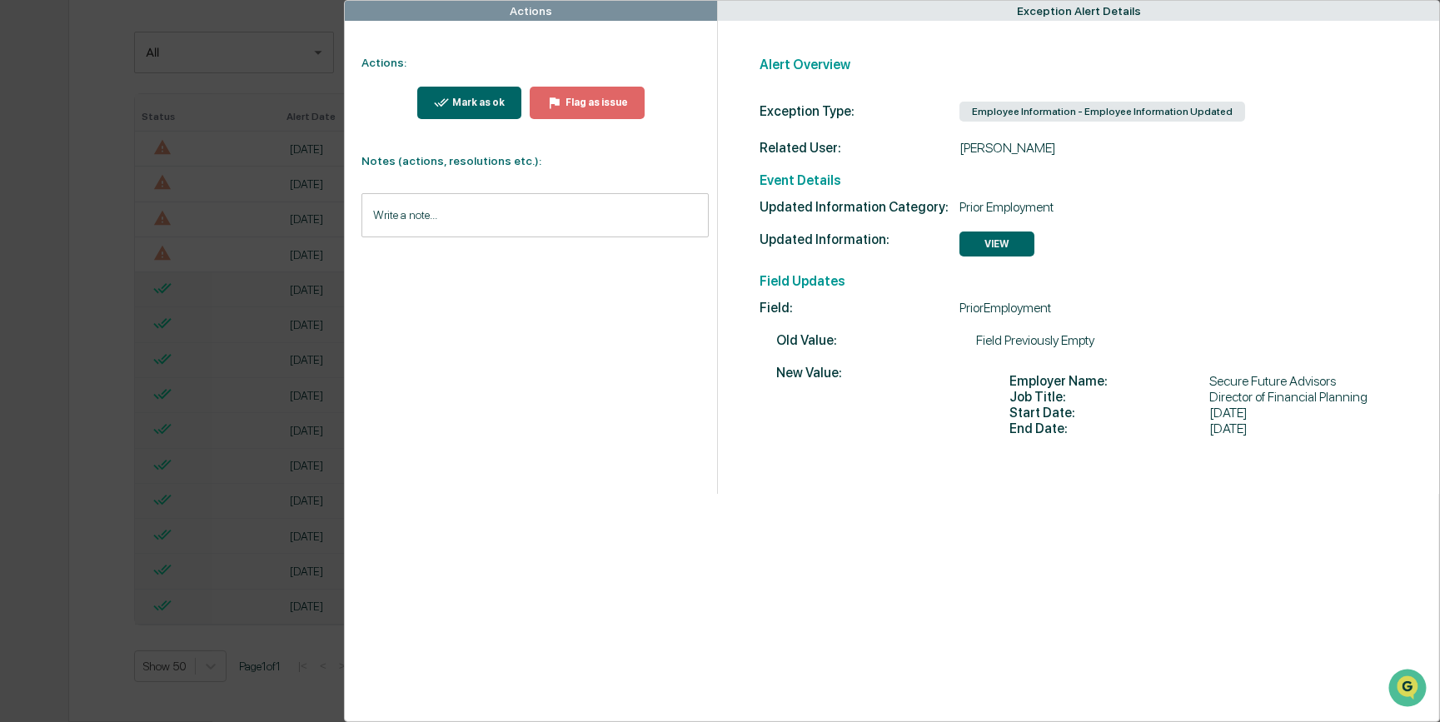
click at [493, 106] on div "Mark as ok" at bounding box center [477, 103] width 56 height 12
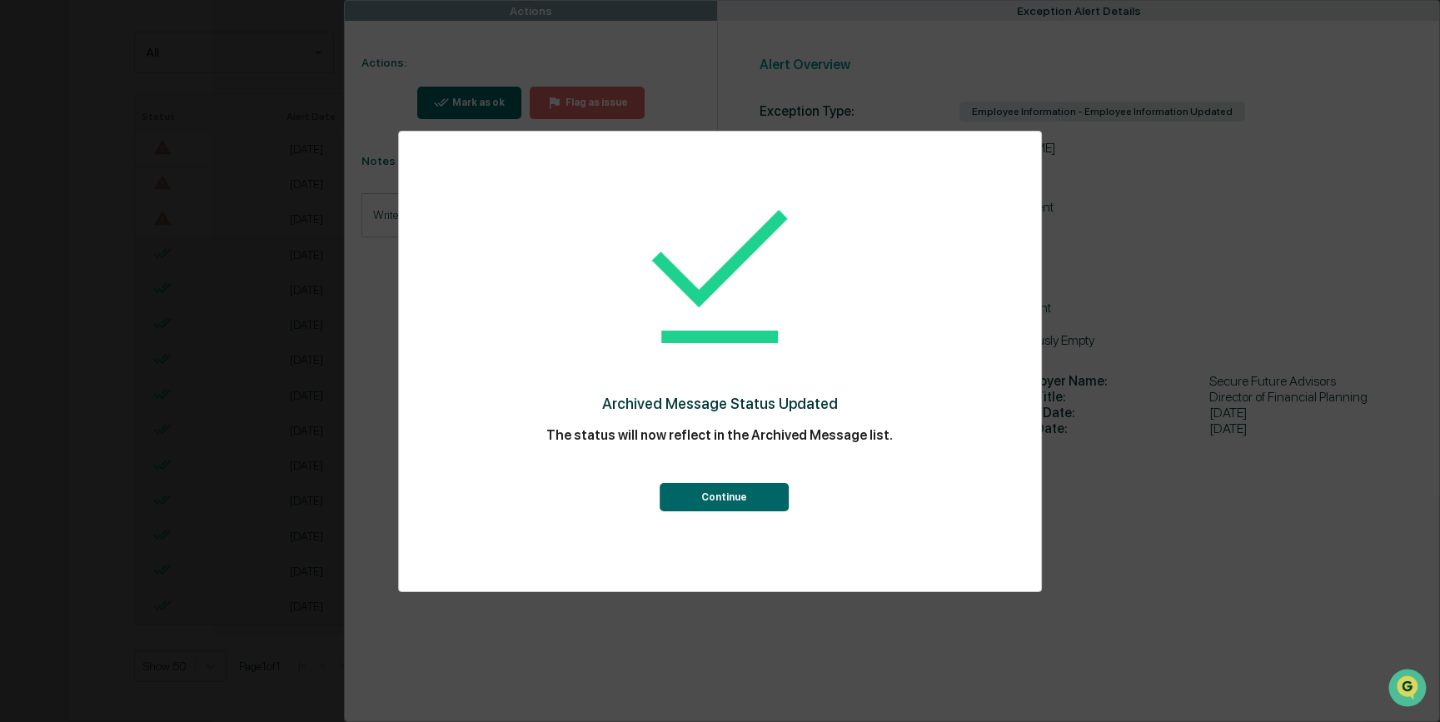
click at [736, 500] on button "Continue" at bounding box center [724, 497] width 129 height 28
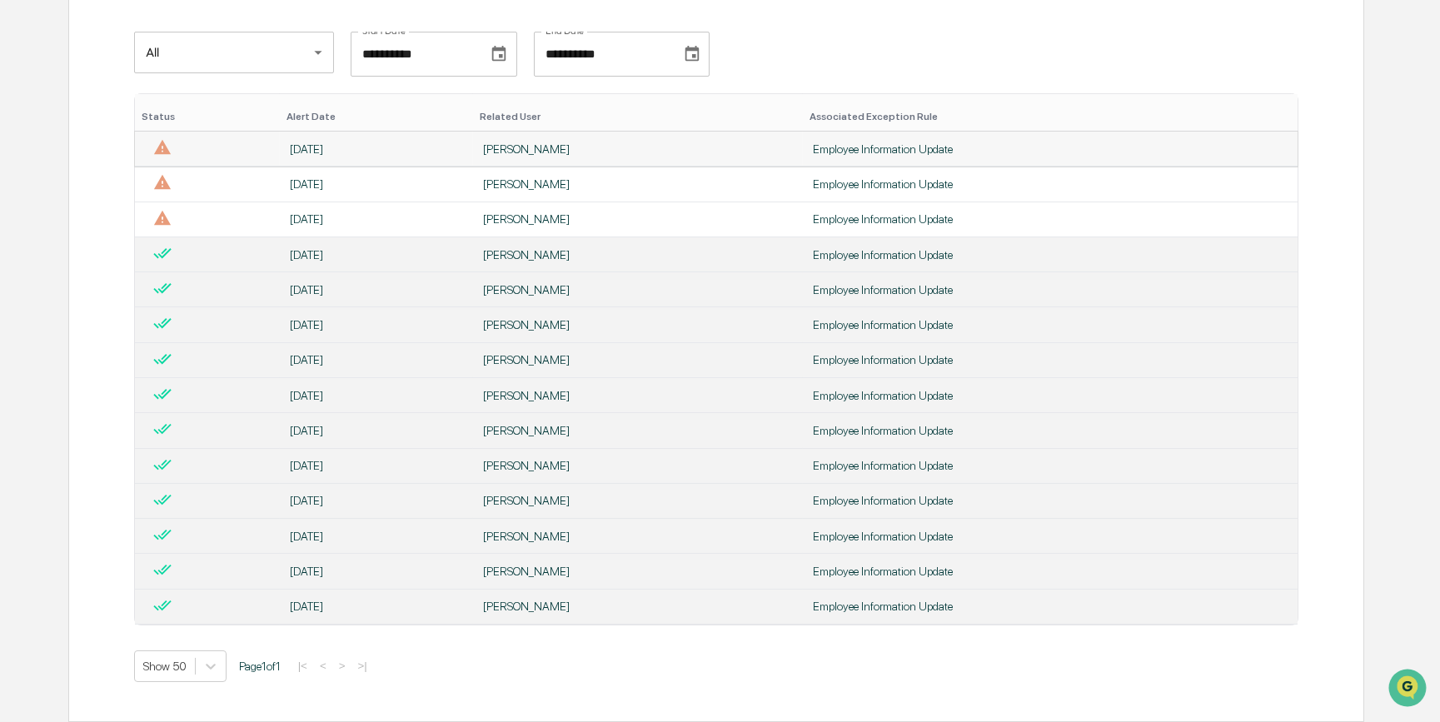
click at [531, 145] on div "[PERSON_NAME]" at bounding box center [638, 148] width 310 height 13
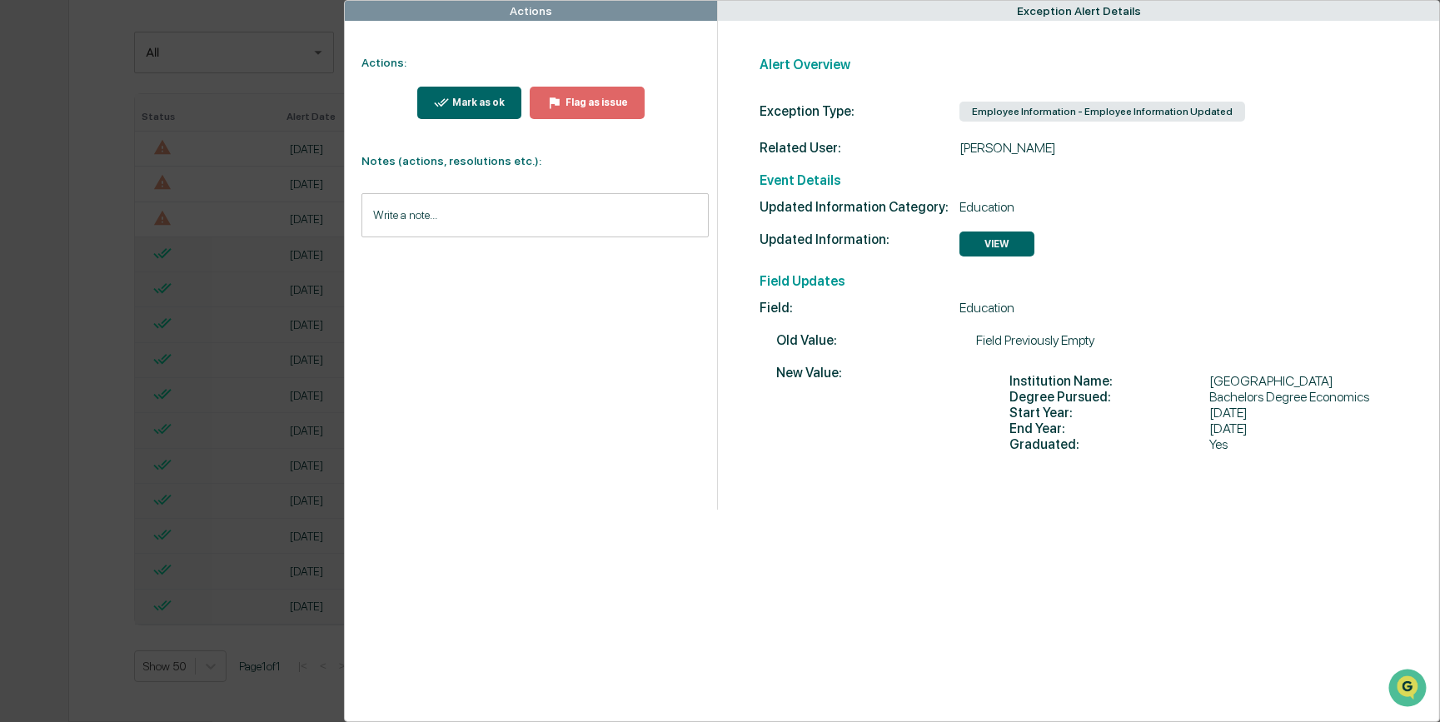
click at [465, 97] on div "Mark as ok" at bounding box center [477, 103] width 56 height 12
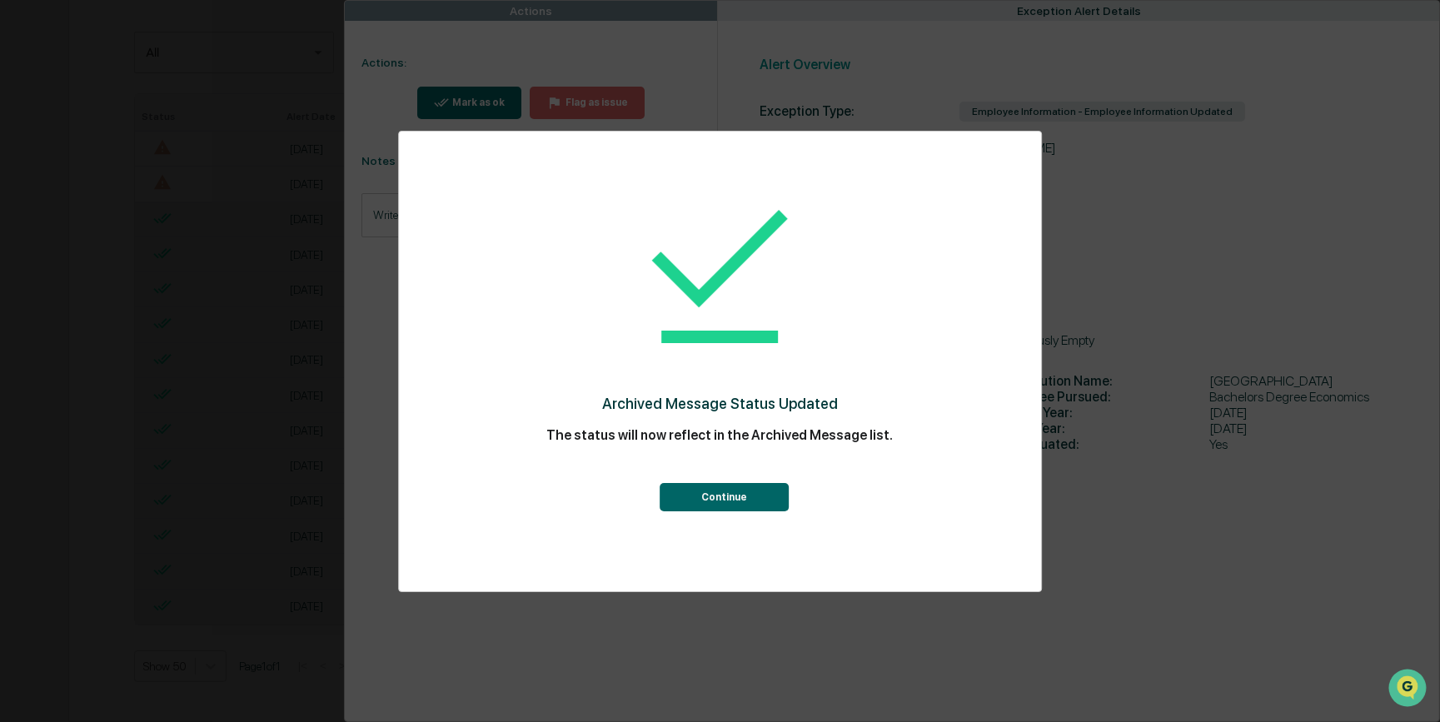
click at [731, 503] on button "Continue" at bounding box center [724, 497] width 129 height 28
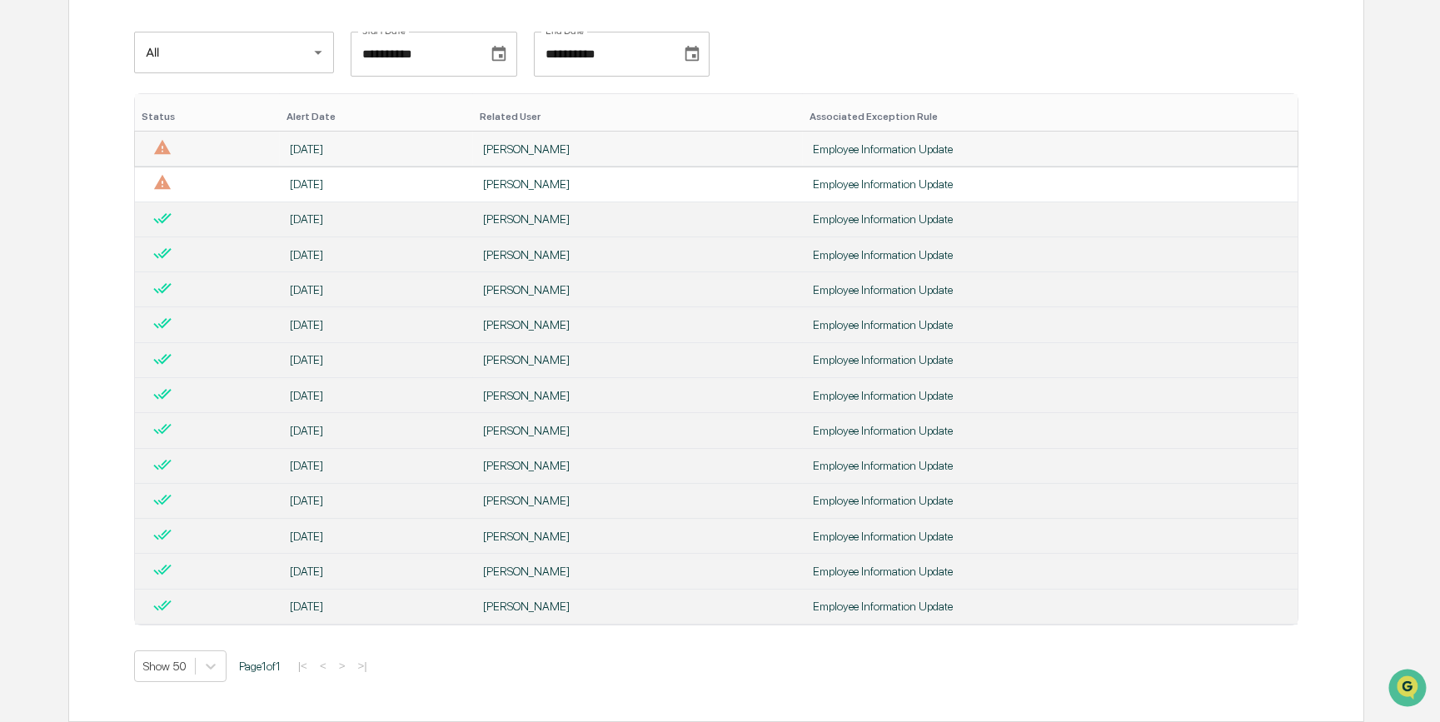
click at [561, 142] on div "[PERSON_NAME]" at bounding box center [638, 148] width 310 height 13
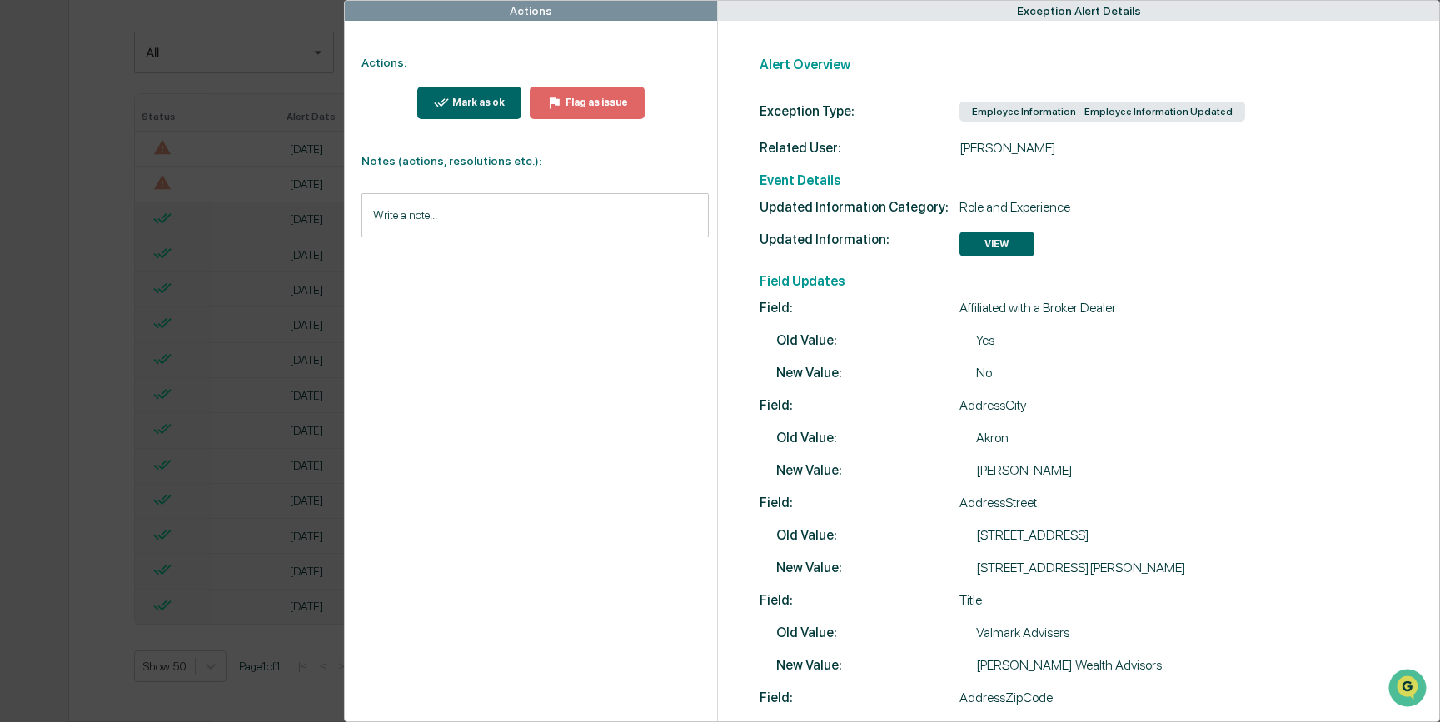
click at [494, 111] on button "Mark as ok" at bounding box center [469, 103] width 105 height 32
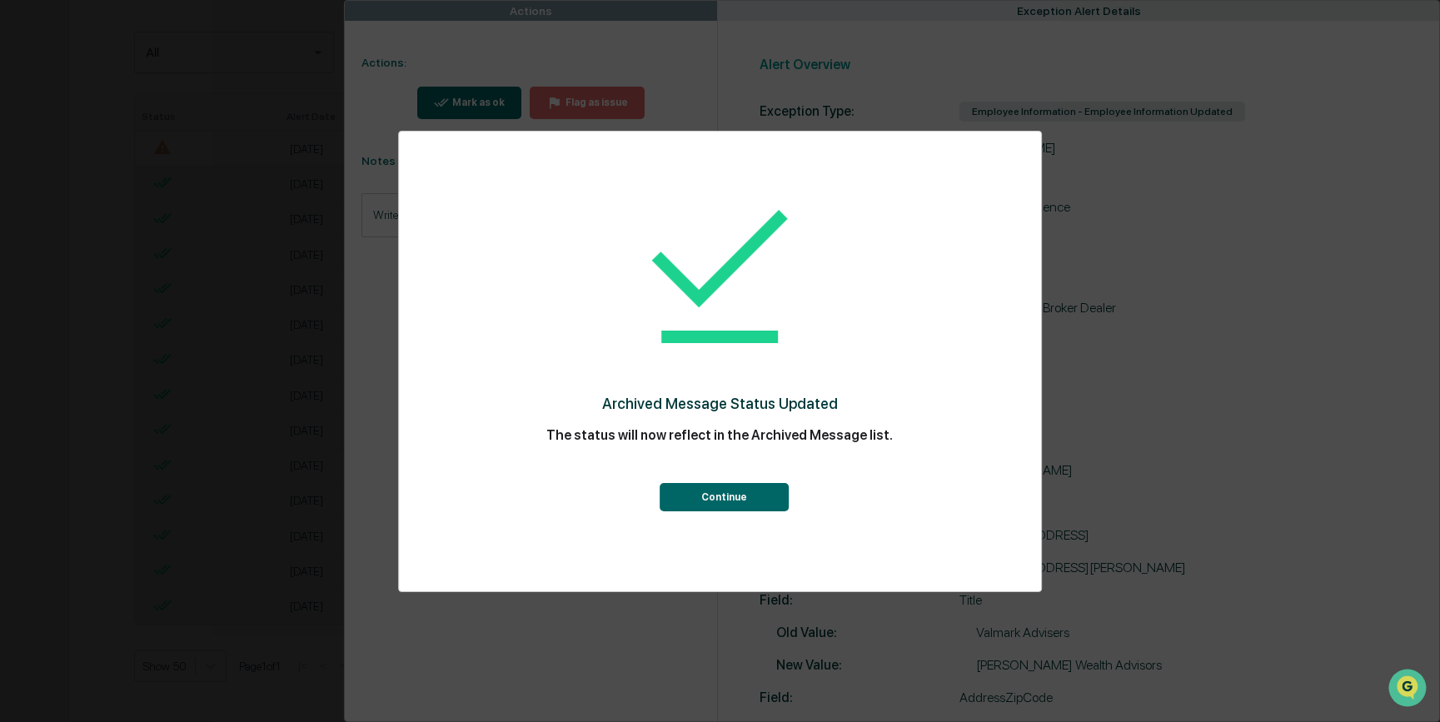
click at [691, 496] on button "Continue" at bounding box center [724, 497] width 129 height 28
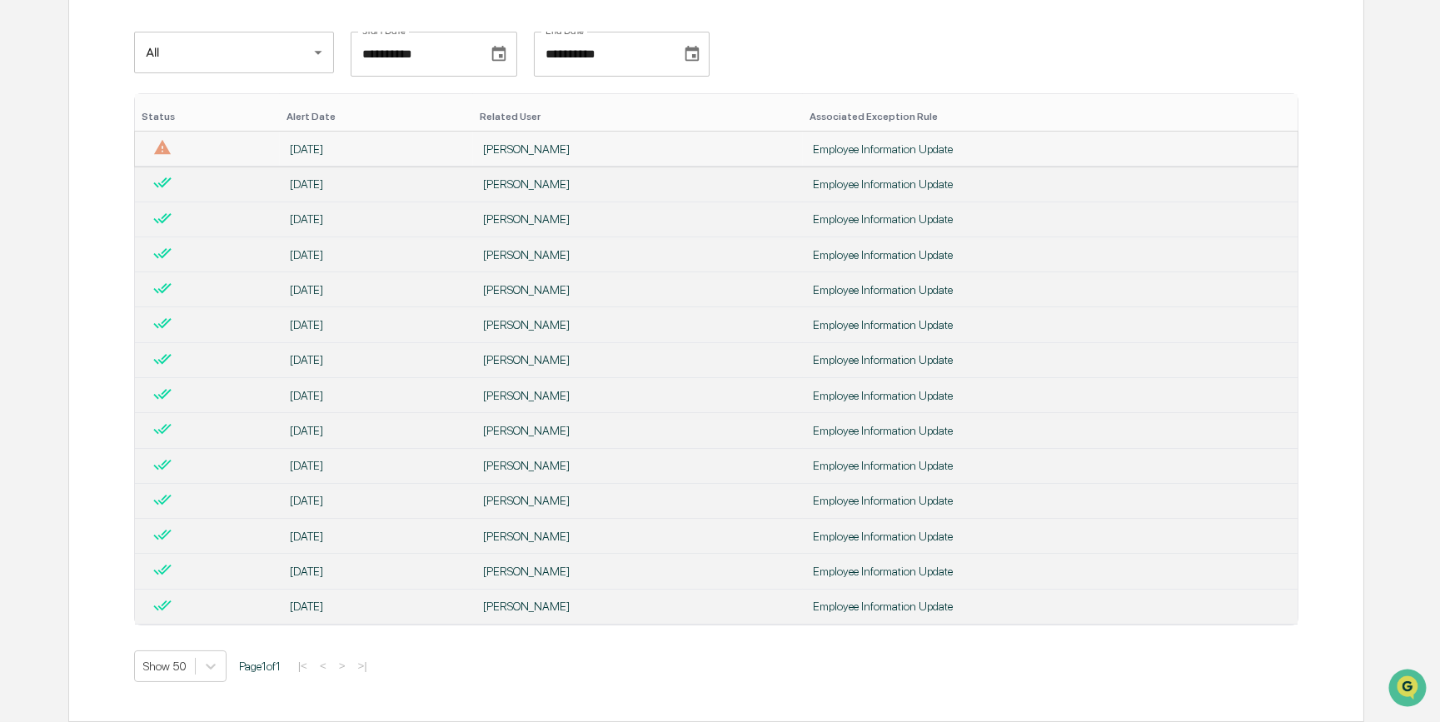
click at [533, 156] on td "[PERSON_NAME]" at bounding box center [638, 149] width 330 height 35
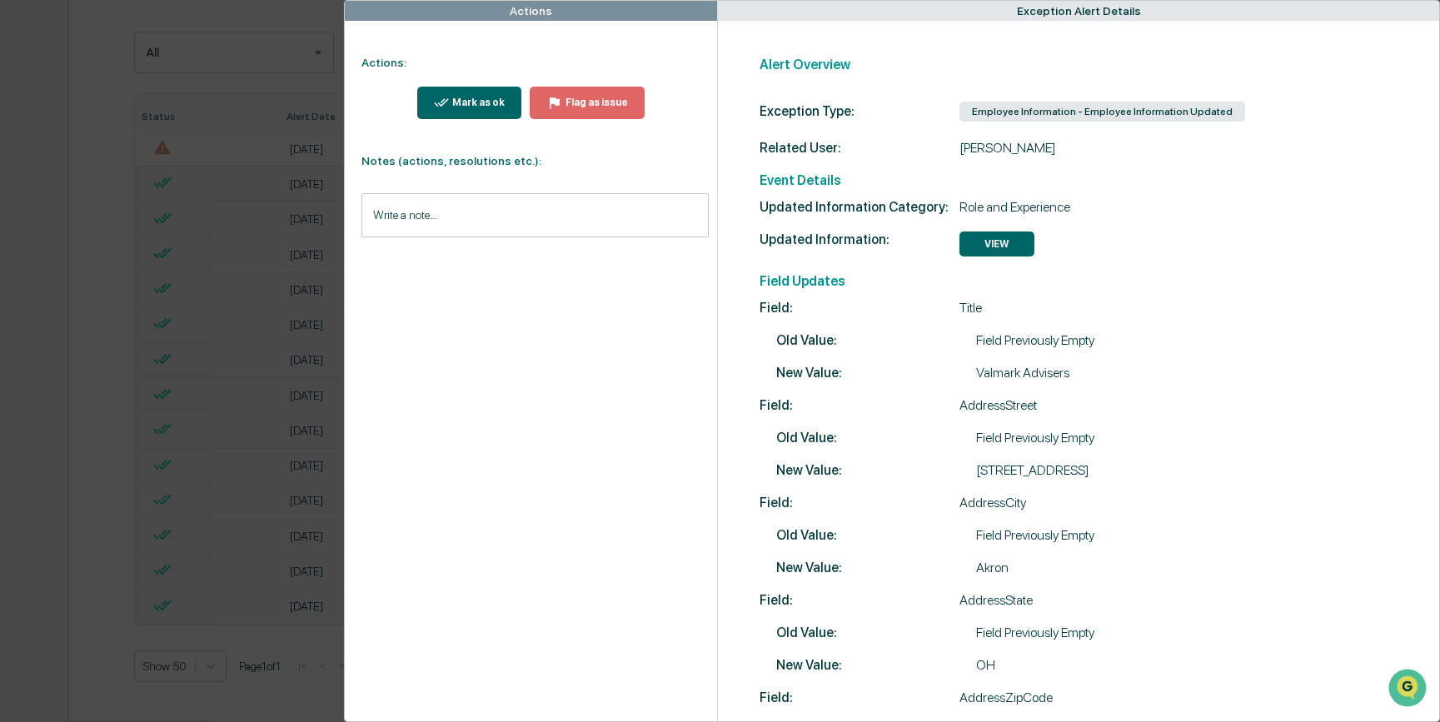
click at [463, 107] on div "Mark as ok" at bounding box center [477, 103] width 56 height 12
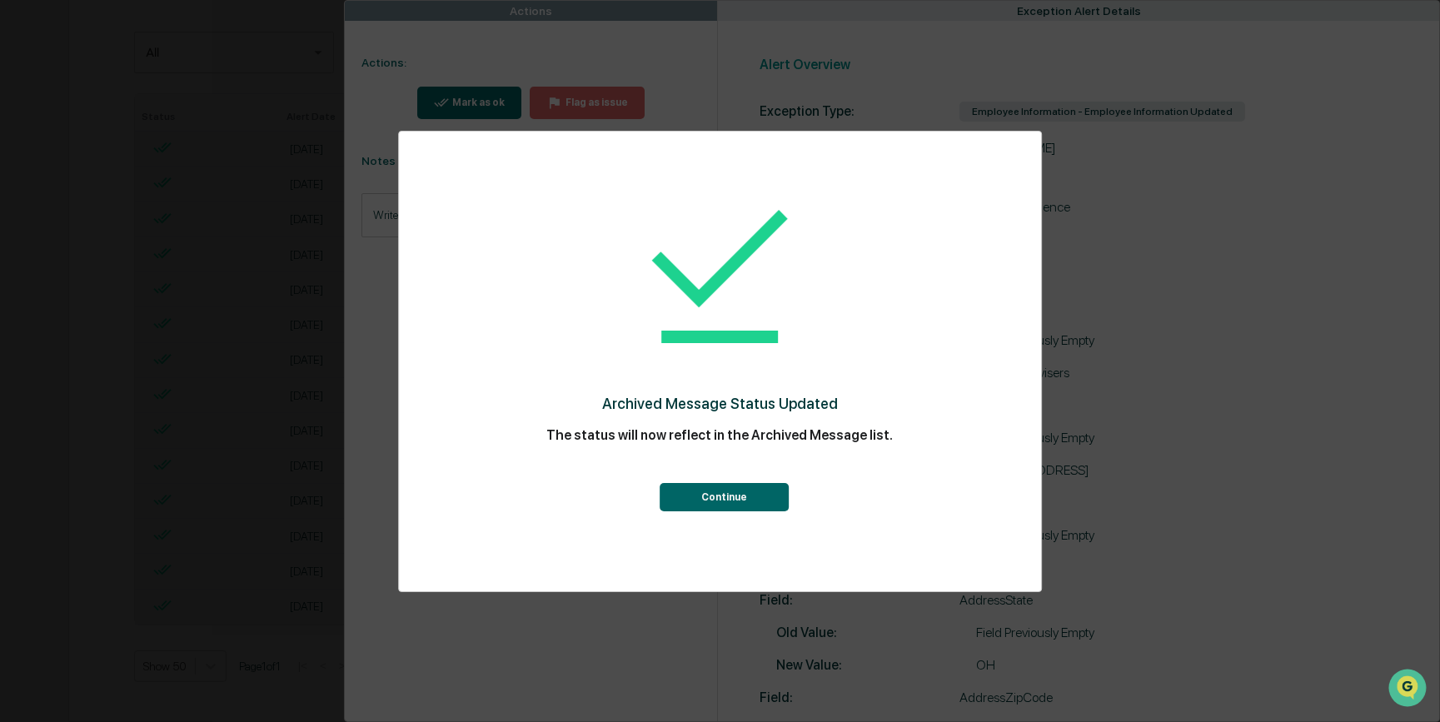
click at [706, 491] on button "Continue" at bounding box center [724, 497] width 129 height 28
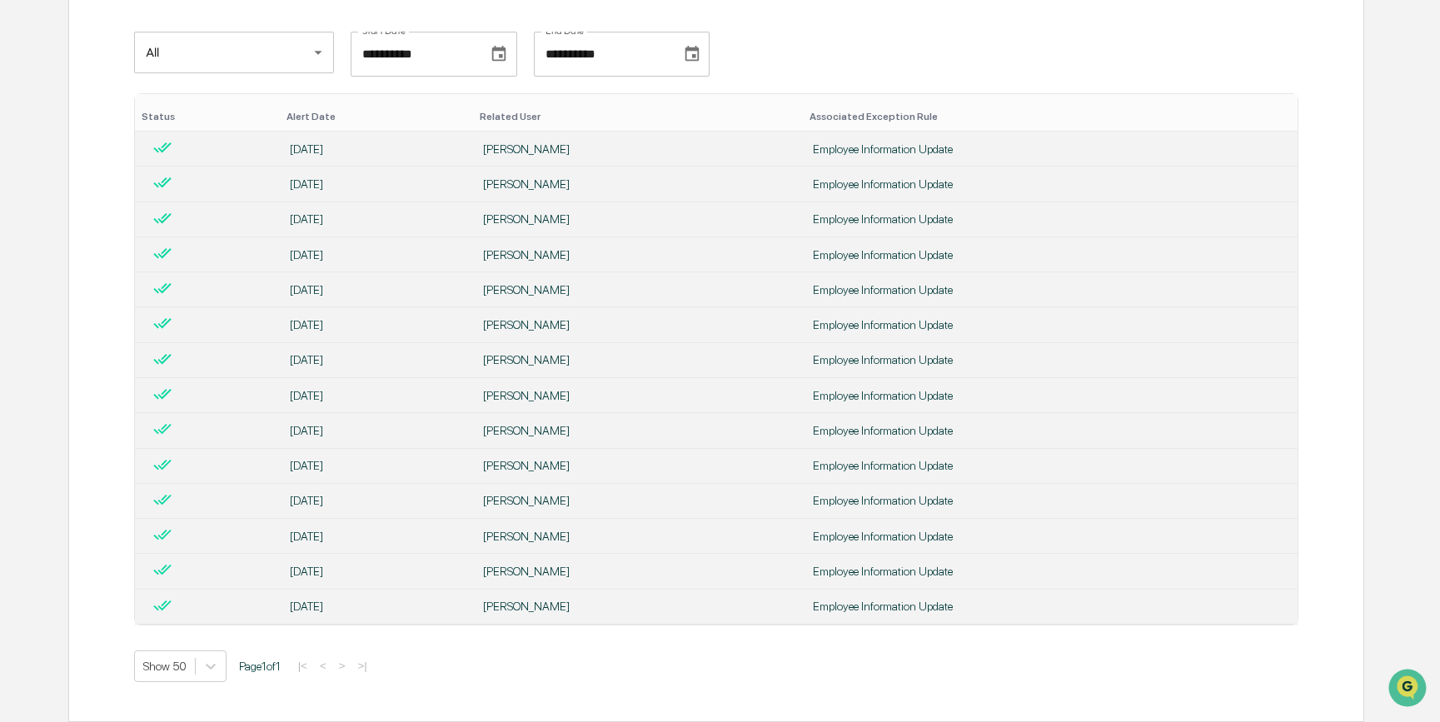
click at [53, 267] on div "**********" at bounding box center [716, 276] width 1346 height 892
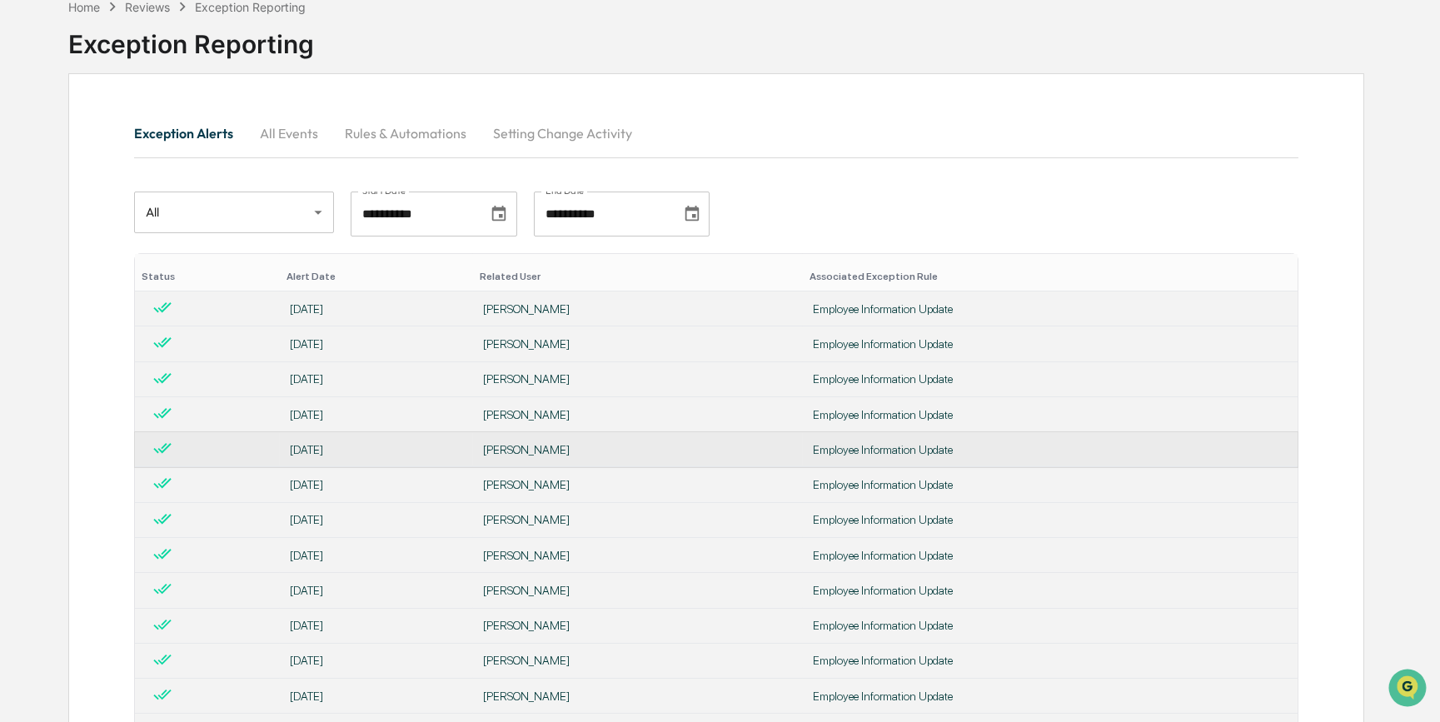
scroll to position [0, 0]
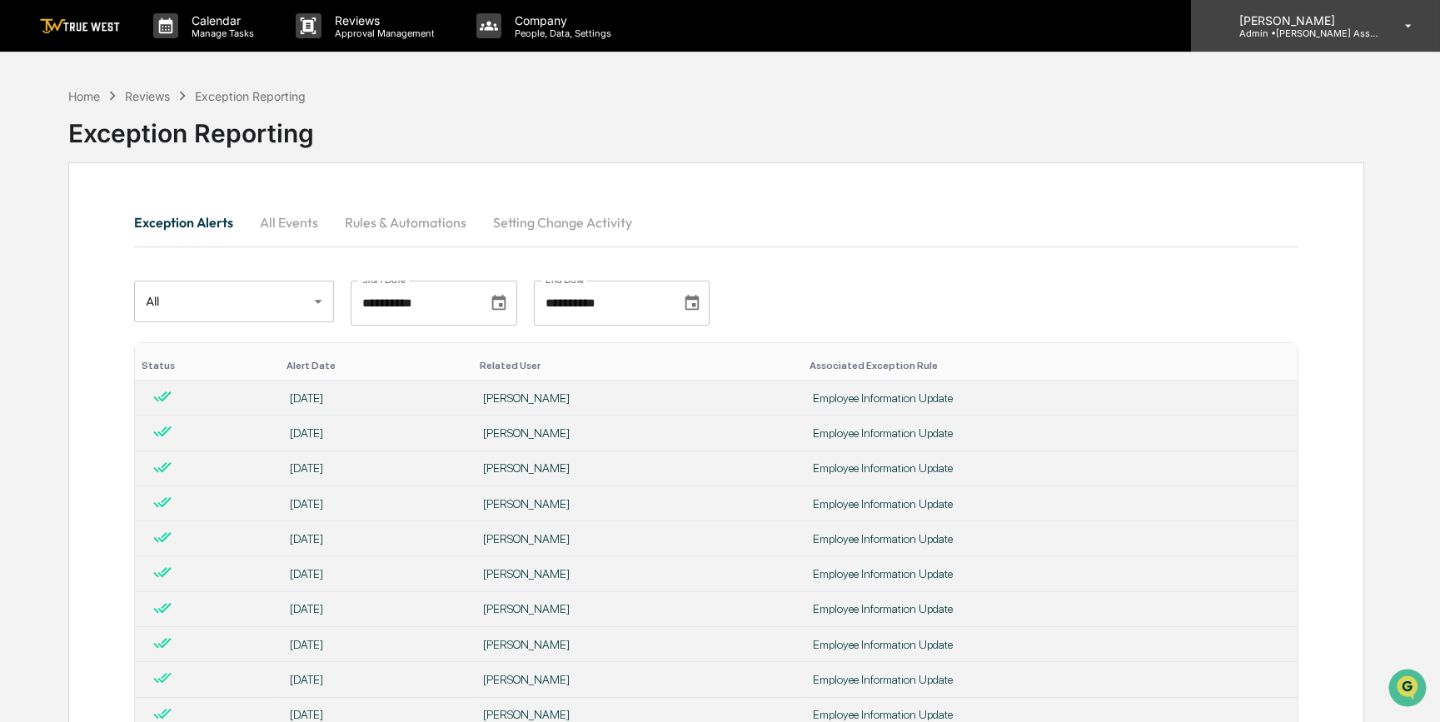
click at [1308, 39] on div "[PERSON_NAME] Admin • [PERSON_NAME] Asset Management" at bounding box center [1315, 26] width 249 height 52
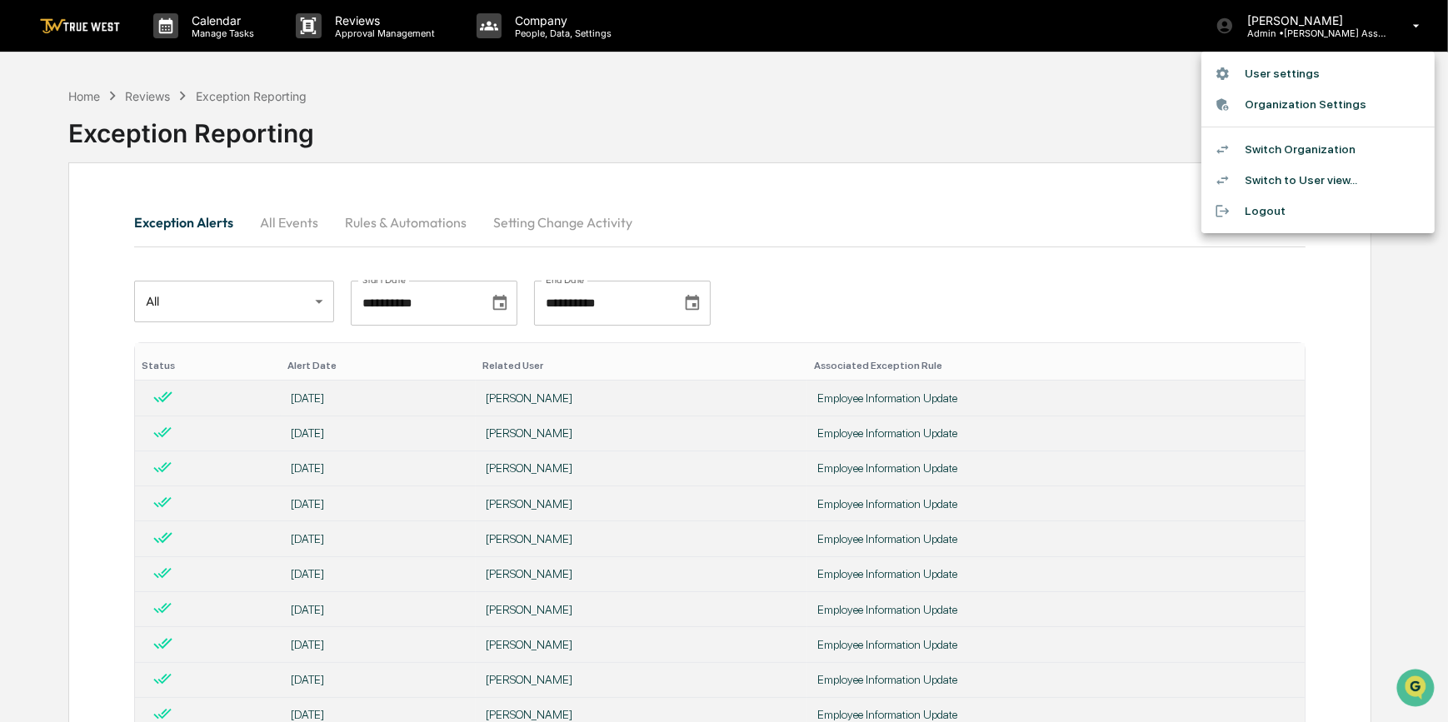
click at [1282, 147] on li "Switch Organization" at bounding box center [1317, 149] width 233 height 31
